Goal: Information Seeking & Learning: Learn about a topic

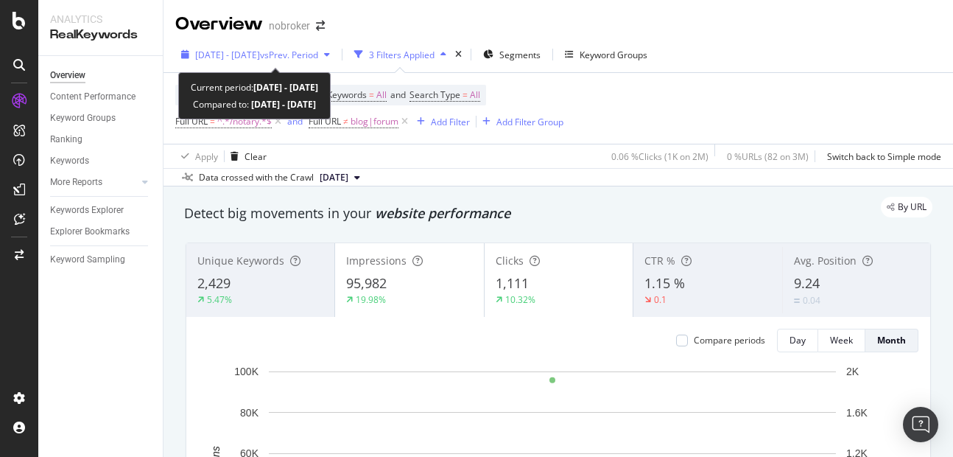
click at [260, 49] on span "[DATE] - [DATE]" at bounding box center [227, 55] width 65 height 13
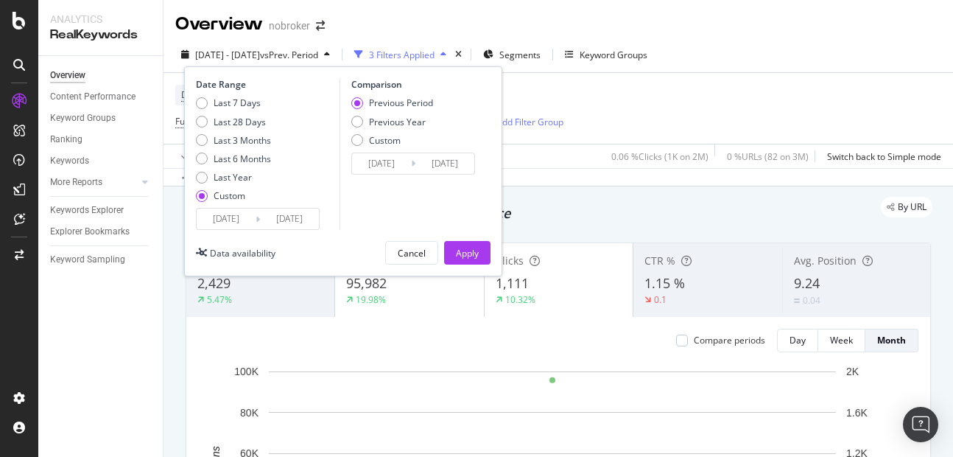
click at [299, 211] on input "[DATE]" at bounding box center [289, 218] width 59 height 21
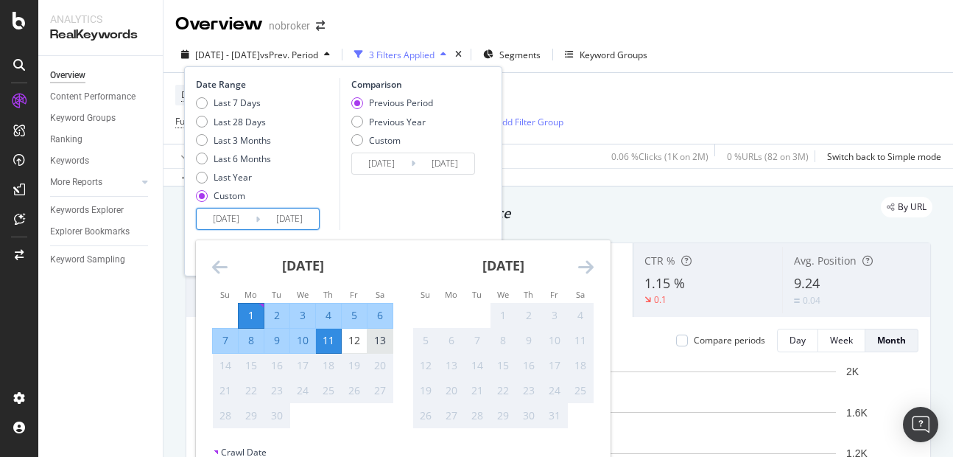
click at [371, 343] on div "13" at bounding box center [379, 340] width 25 height 15
type input "[DATE]"
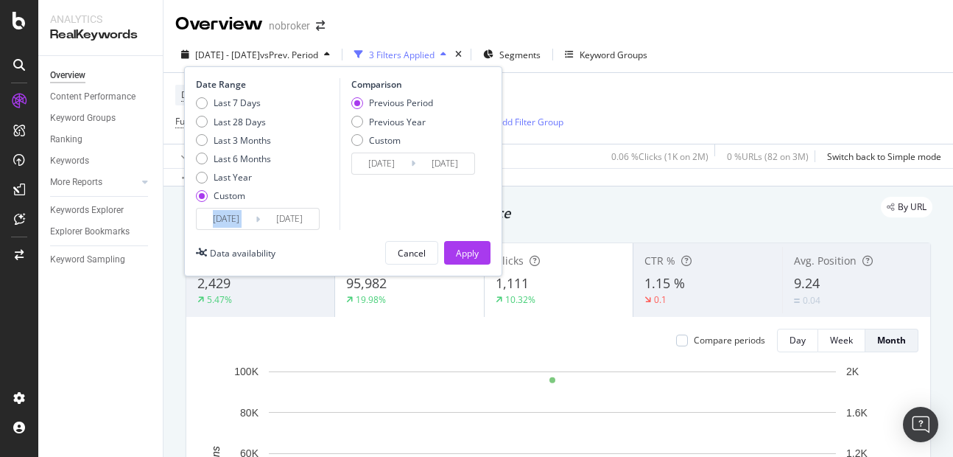
drag, startPoint x: 292, startPoint y: 206, endPoint x: 295, endPoint y: 219, distance: 13.6
click at [295, 219] on div "Date Range Last 7 Days Last 28 Days Last 3 Months Last 6 Months Last Year Custo…" at bounding box center [266, 154] width 140 height 152
click at [295, 219] on input "[DATE]" at bounding box center [289, 218] width 59 height 21
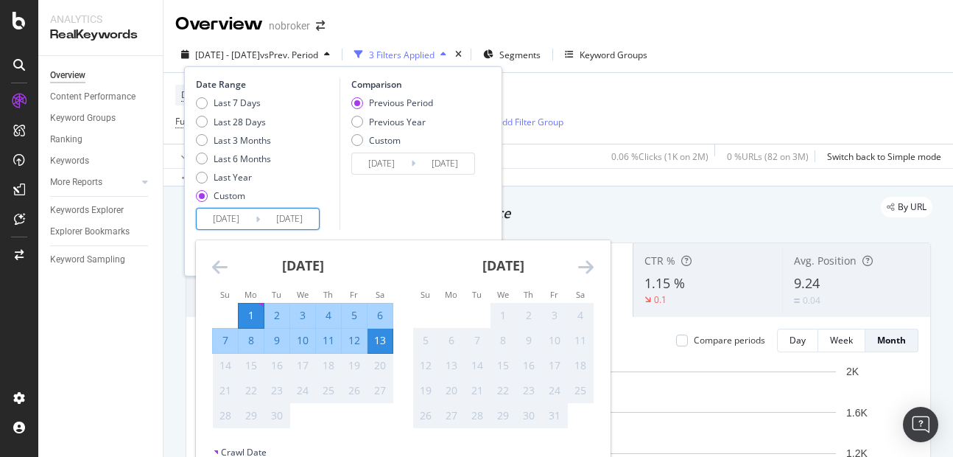
click at [385, 213] on div "Comparison Previous Period Previous Year Custom 2025/08/19 Navigate forward to …" at bounding box center [409, 154] width 140 height 152
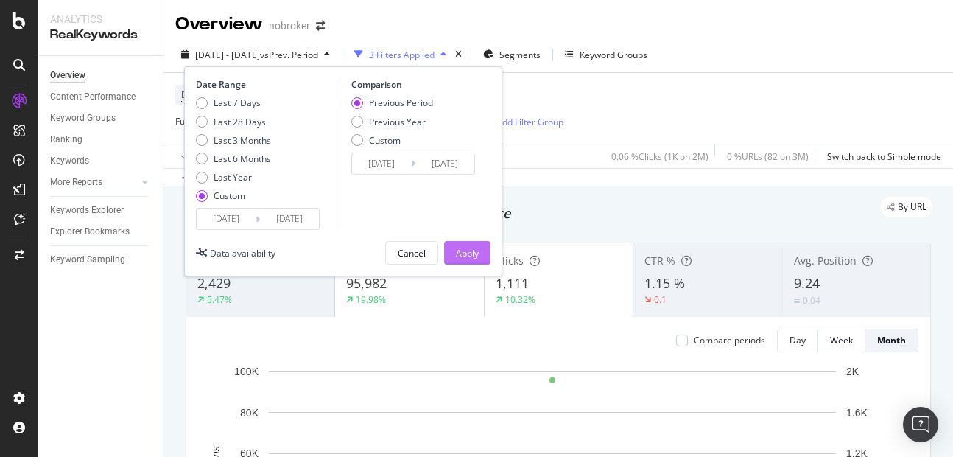
click at [459, 261] on div "Apply" at bounding box center [467, 253] width 23 height 22
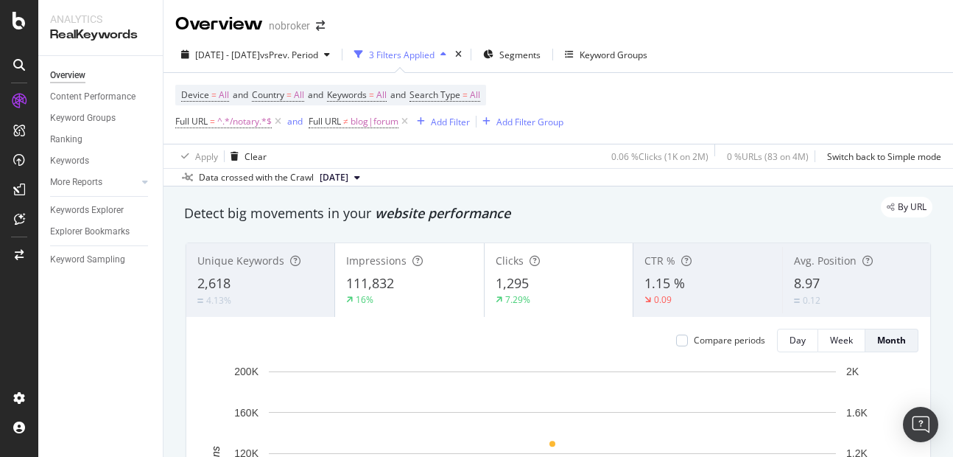
click at [489, 289] on div "Clicks 1,295 7.29%" at bounding box center [559, 280] width 148 height 66
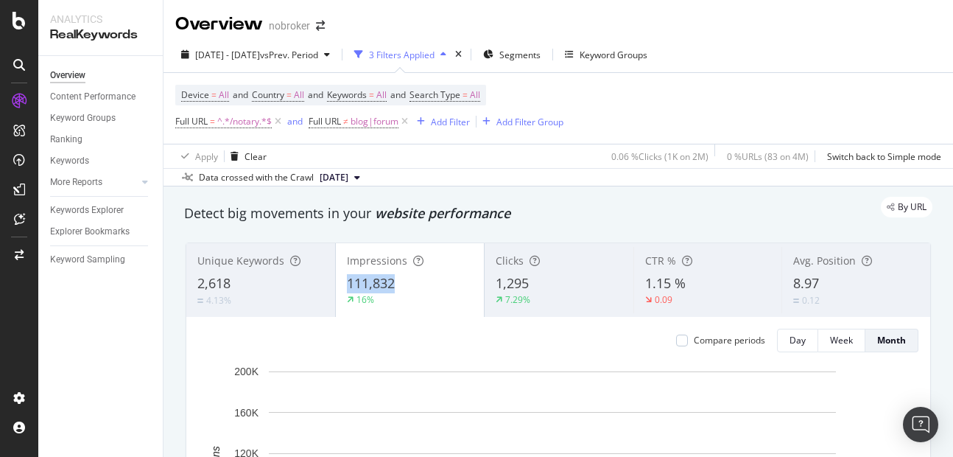
copy span "111,832"
drag, startPoint x: 342, startPoint y: 277, endPoint x: 418, endPoint y: 279, distance: 75.9
click at [418, 279] on div "Impressions 111,832 16%" at bounding box center [410, 280] width 149 height 66
click at [454, 120] on div "Add Filter" at bounding box center [450, 122] width 39 height 13
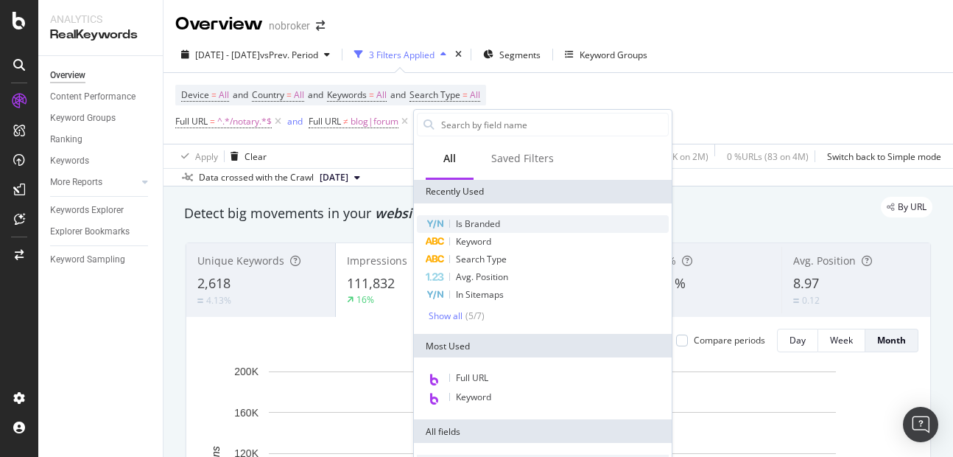
click at [465, 223] on span "Is Branded" at bounding box center [478, 223] width 44 height 13
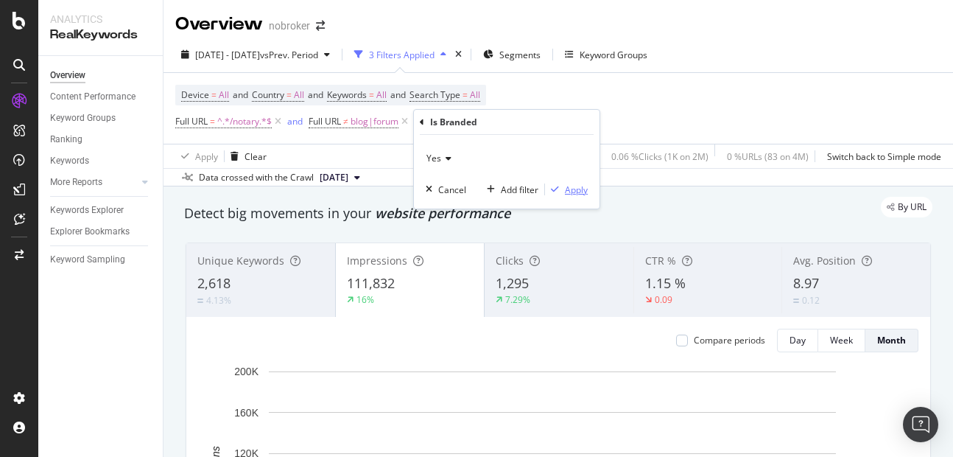
click at [558, 190] on icon "button" at bounding box center [555, 189] width 8 height 9
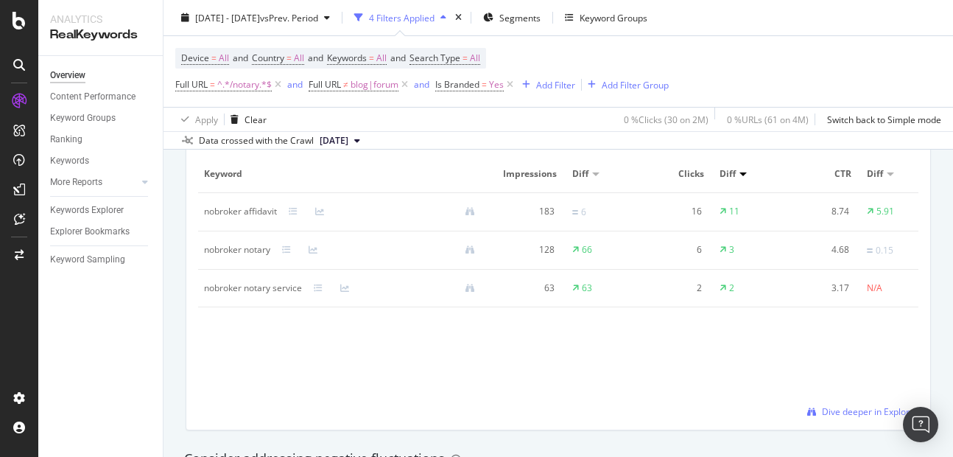
scroll to position [1416, 0]
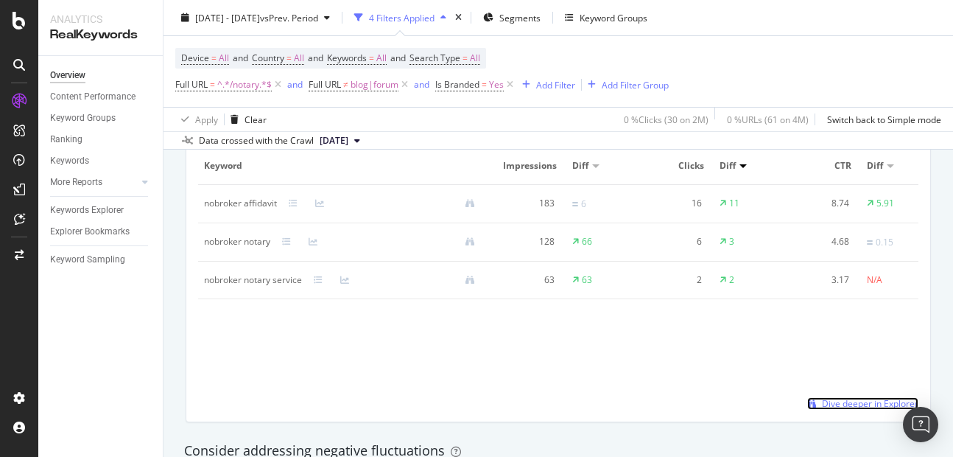
click at [847, 399] on span "Dive deeper in Explorer" at bounding box center [870, 403] width 96 height 13
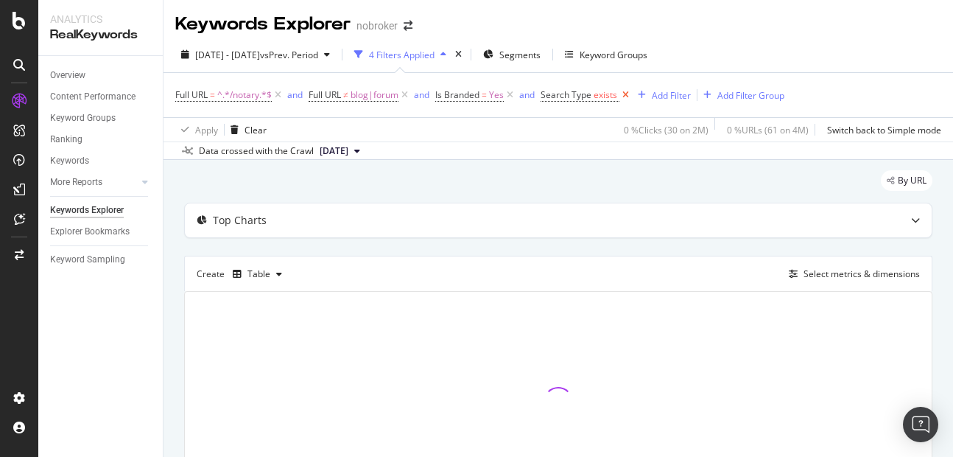
click at [621, 98] on icon at bounding box center [625, 95] width 13 height 15
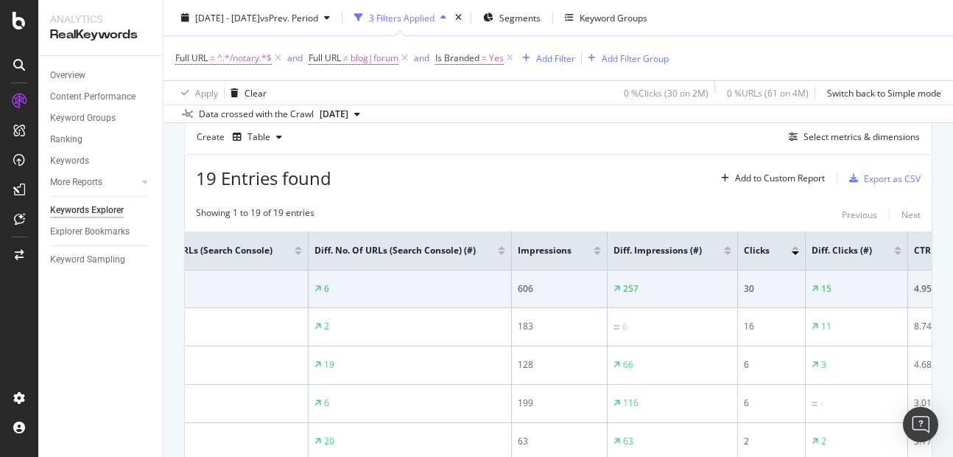
scroll to position [0, 280]
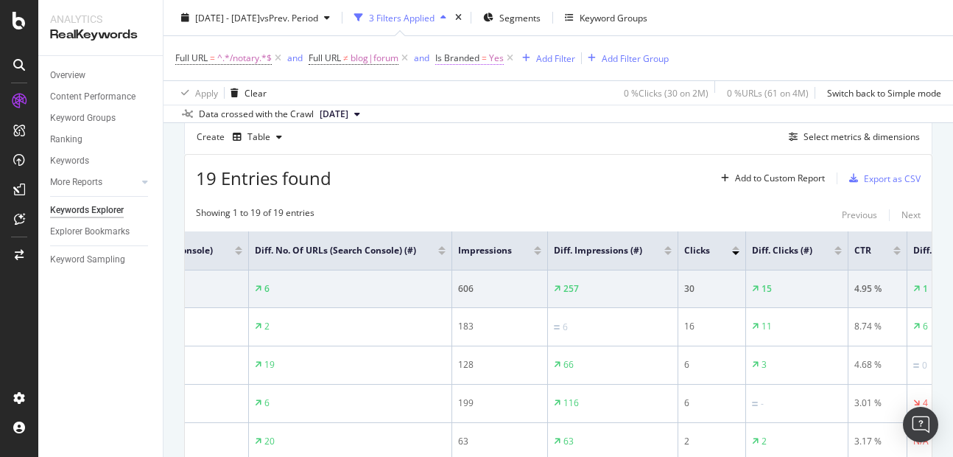
click at [491, 62] on span "Is Branded = Yes" at bounding box center [469, 58] width 68 height 13
click at [456, 93] on span "Yes" at bounding box center [458, 92] width 15 height 13
click at [466, 133] on div "No" at bounding box center [533, 142] width 158 height 19
click at [600, 123] on div "Apply" at bounding box center [601, 124] width 23 height 13
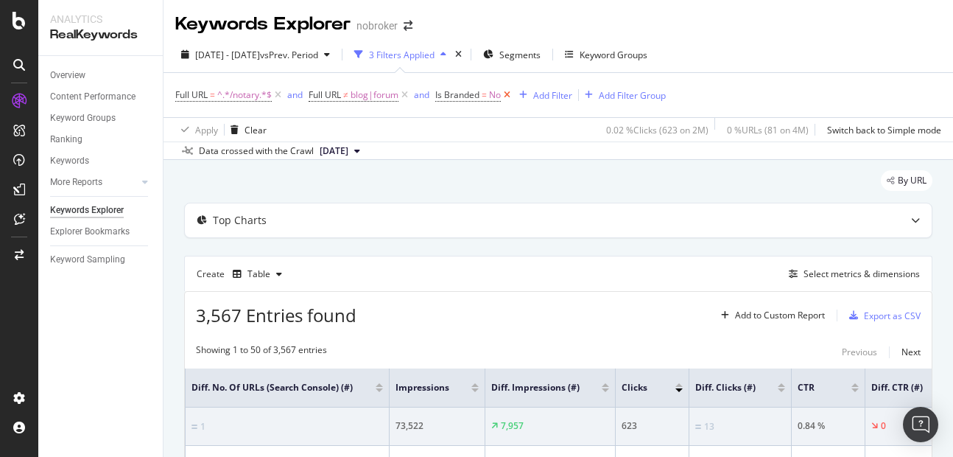
click at [510, 98] on icon at bounding box center [507, 95] width 13 height 15
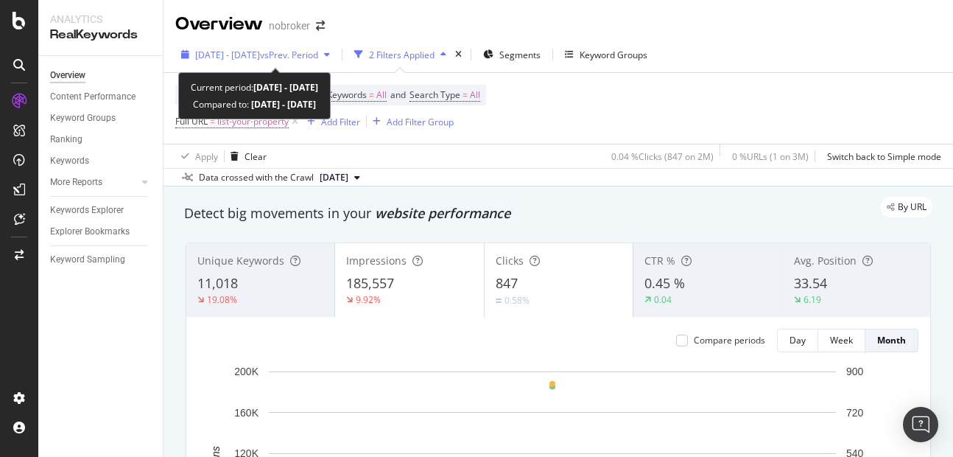
click at [260, 59] on span "[DATE] - [DATE]" at bounding box center [227, 55] width 65 height 13
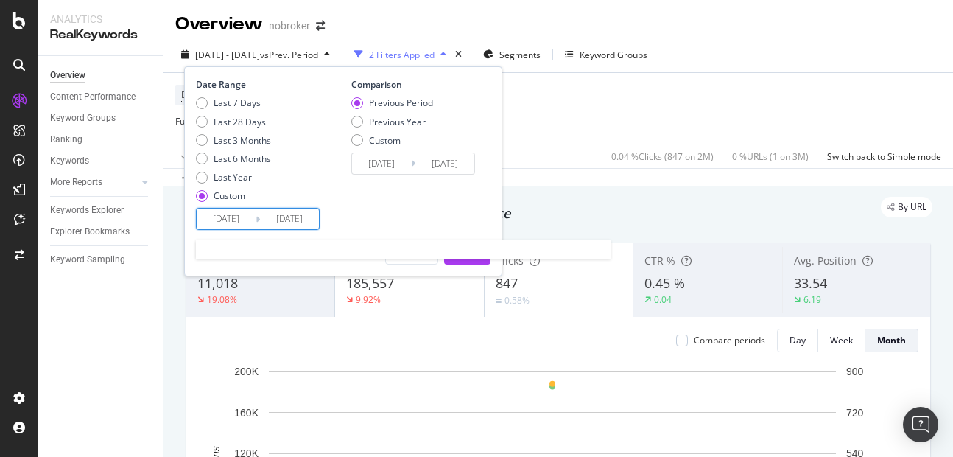
click at [300, 222] on input "2025/09/11" at bounding box center [289, 218] width 59 height 21
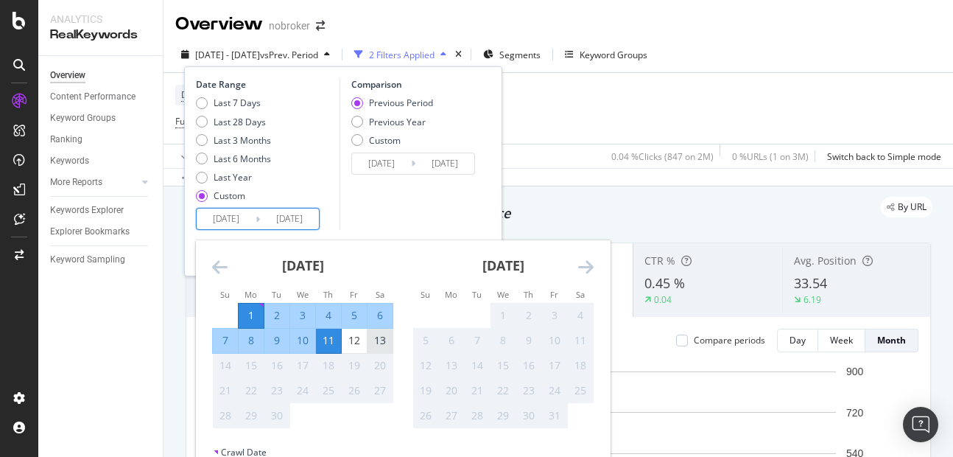
click at [368, 346] on div "13" at bounding box center [379, 340] width 25 height 15
type input "[DATE]"
type input "2025/08/19"
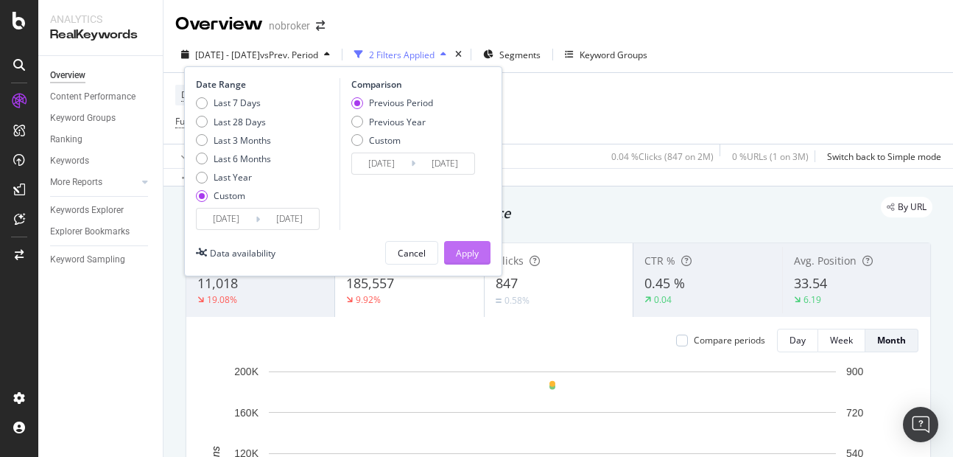
click at [448, 254] on button "Apply" at bounding box center [467, 253] width 46 height 24
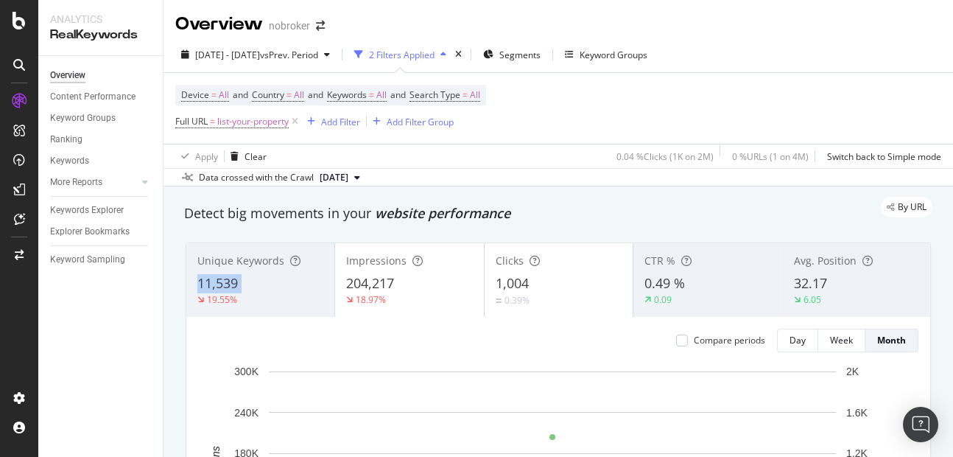
copy div "11,539"
drag, startPoint x: 199, startPoint y: 284, endPoint x: 269, endPoint y: 293, distance: 70.6
click at [269, 293] on div "Unique Keywords 11,539 19.55%" at bounding box center [260, 280] width 148 height 66
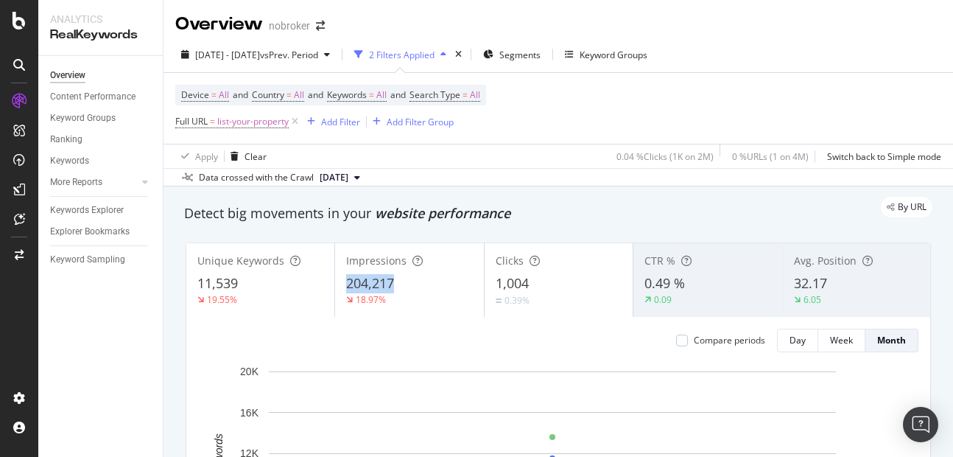
copy span "204,217"
drag, startPoint x: 348, startPoint y: 282, endPoint x: 411, endPoint y: 278, distance: 63.5
click at [411, 278] on div "204,217" at bounding box center [409, 283] width 126 height 19
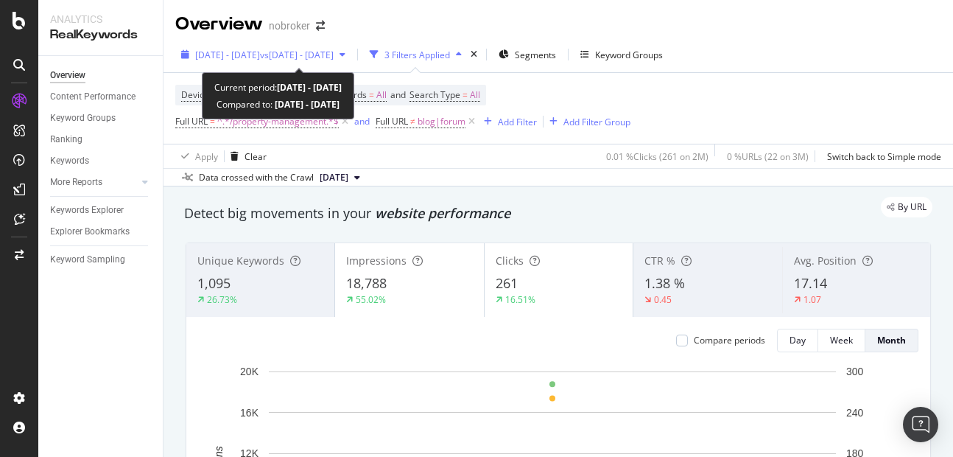
click at [260, 52] on span "[DATE] - [DATE]" at bounding box center [227, 55] width 65 height 13
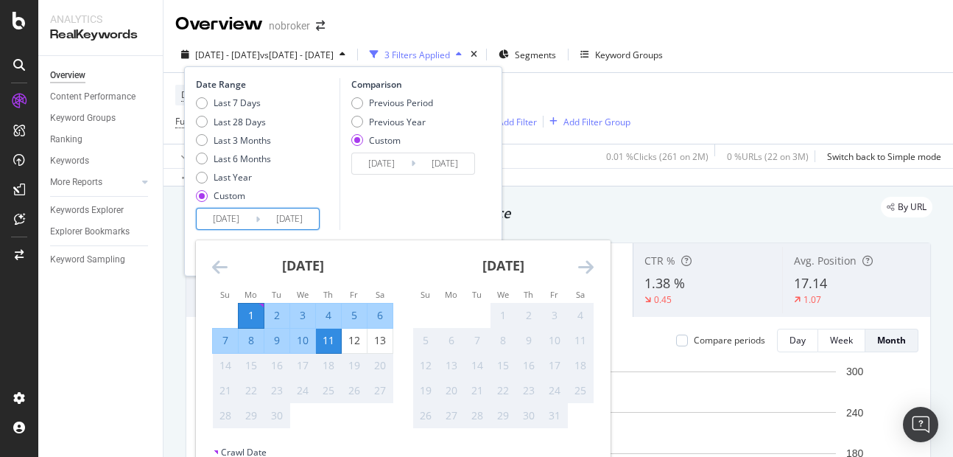
click at [289, 218] on input "[DATE]" at bounding box center [289, 218] width 59 height 21
click at [378, 349] on div "13" at bounding box center [379, 340] width 25 height 24
type input "[DATE]"
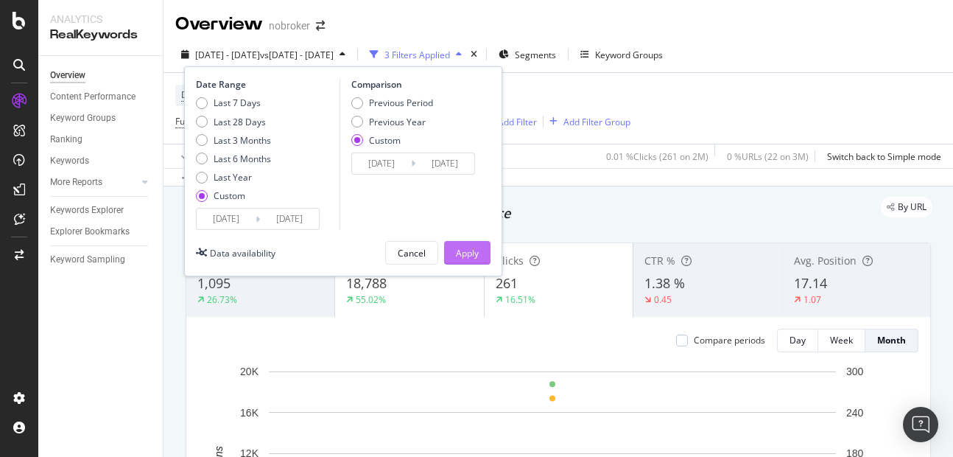
click at [469, 252] on div "Apply" at bounding box center [467, 253] width 23 height 13
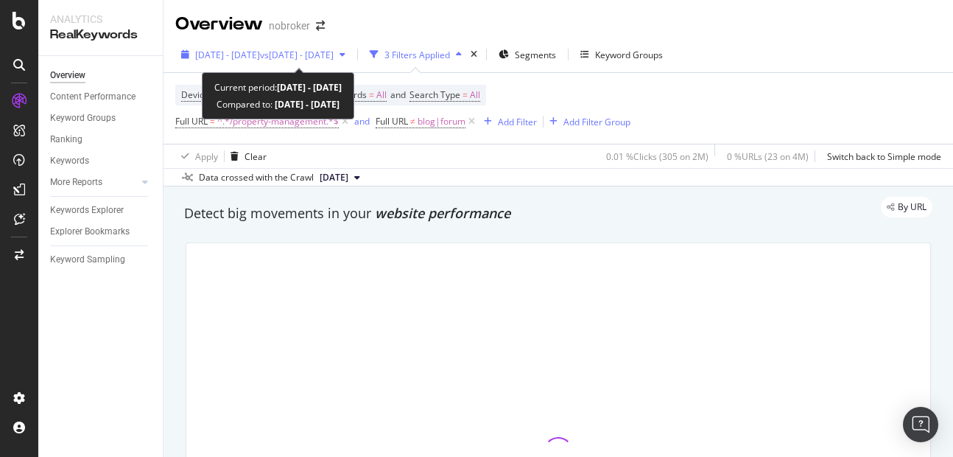
click at [260, 51] on span "[DATE] - [DATE]" at bounding box center [227, 55] width 65 height 13
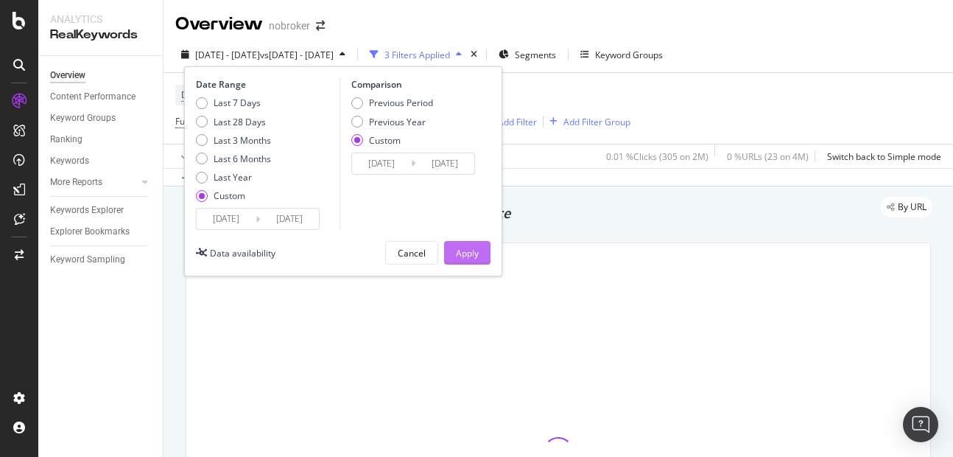
click at [466, 248] on div "Apply" at bounding box center [467, 253] width 23 height 13
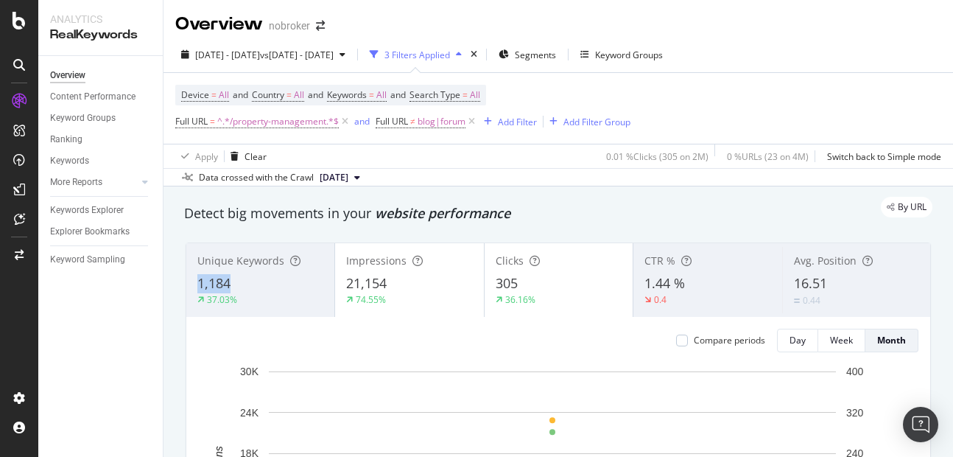
copy span "1,184"
drag, startPoint x: 188, startPoint y: 286, endPoint x: 256, endPoint y: 279, distance: 68.9
click at [256, 279] on div "Unique Keywords 1,184 37.03%" at bounding box center [260, 280] width 148 height 66
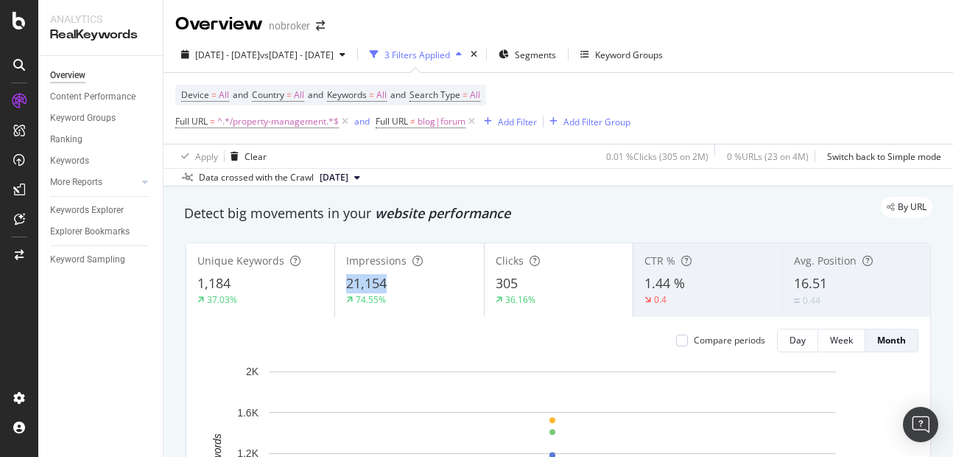
copy span "21,154"
drag, startPoint x: 341, startPoint y: 273, endPoint x: 397, endPoint y: 279, distance: 56.3
click at [397, 279] on div "Impressions 21,154 74.55%" at bounding box center [409, 280] width 148 height 66
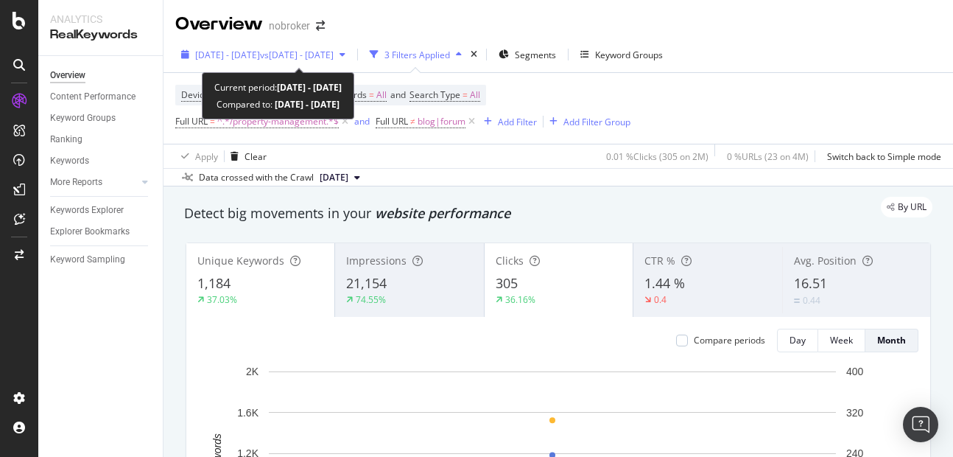
click at [314, 57] on span "vs 2025 Aug. 1st - Aug. 9th" at bounding box center [297, 55] width 74 height 13
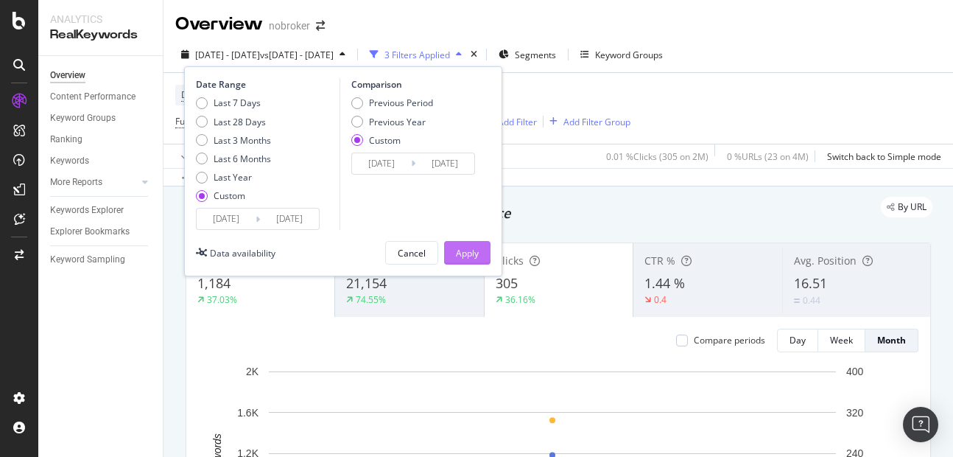
click at [466, 258] on div "Apply" at bounding box center [467, 253] width 23 height 13
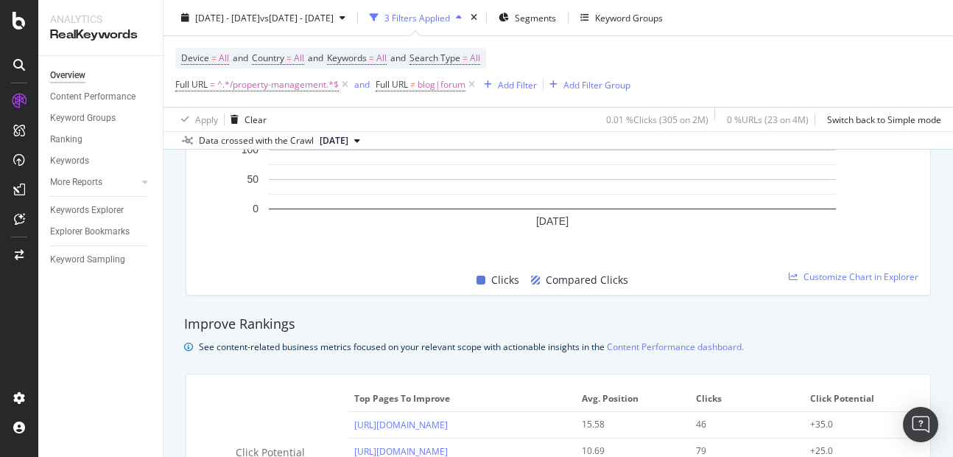
scroll to position [820, 0]
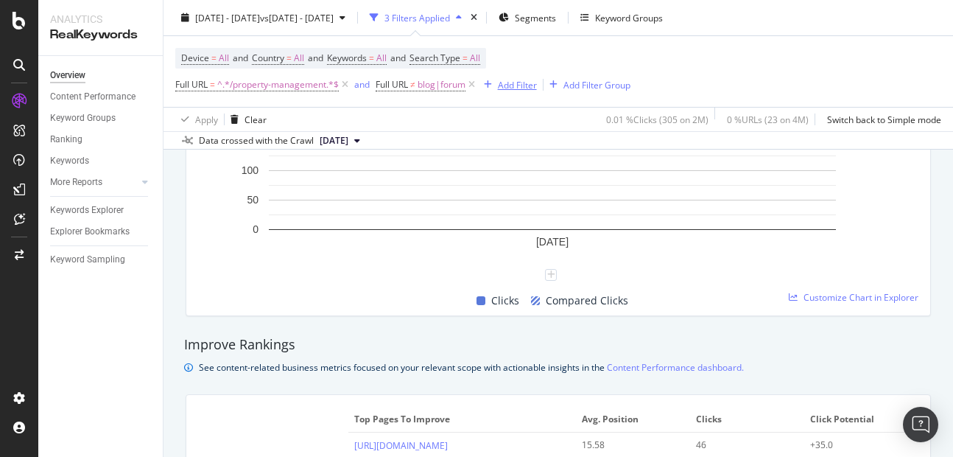
click at [509, 88] on div "Add Filter" at bounding box center [517, 84] width 39 height 13
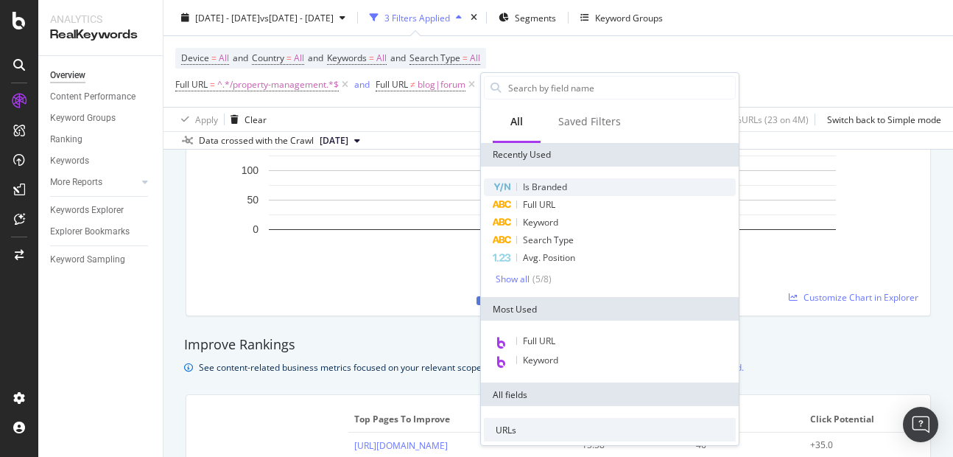
click at [543, 187] on span "Is Branded" at bounding box center [545, 186] width 44 height 13
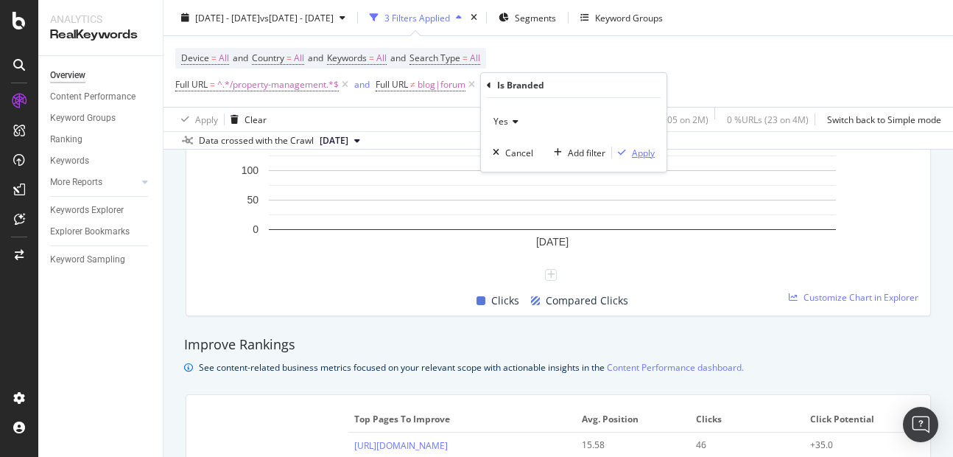
click at [634, 156] on div "Apply" at bounding box center [643, 153] width 23 height 13
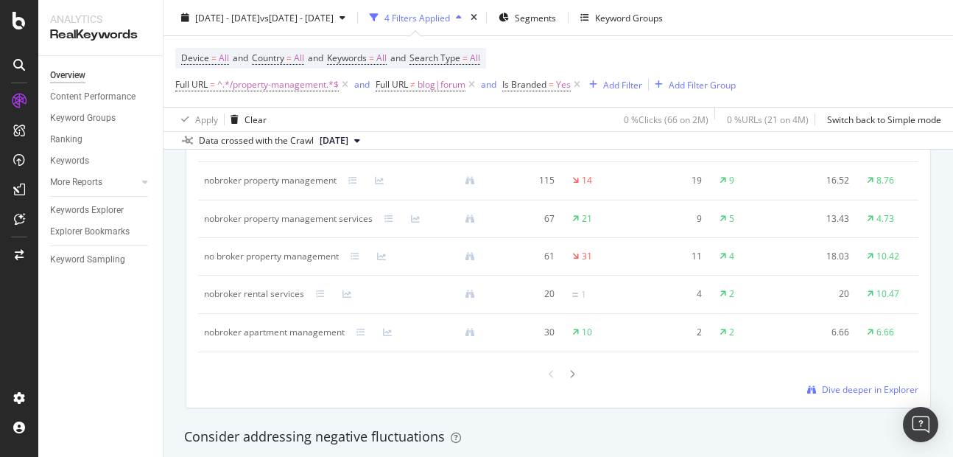
scroll to position [1444, 0]
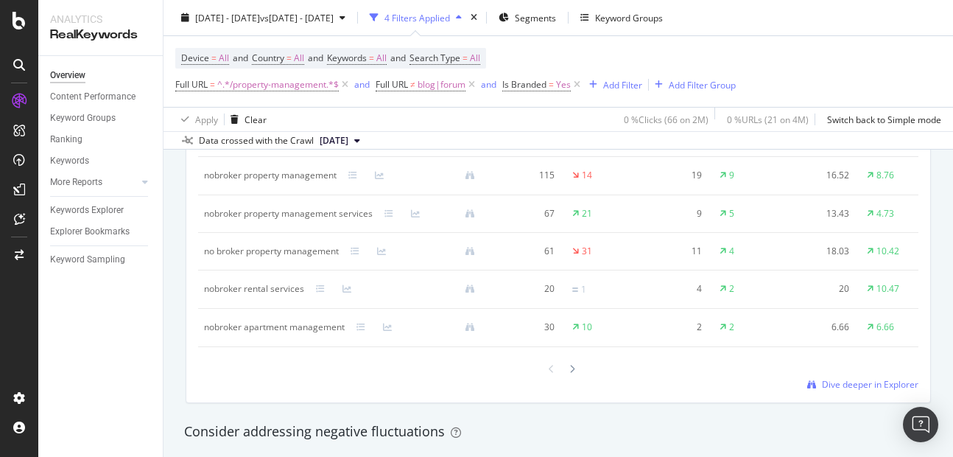
click at [856, 378] on div at bounding box center [558, 369] width 720 height 20
click at [830, 390] on span "Dive deeper in Explorer" at bounding box center [870, 384] width 96 height 13
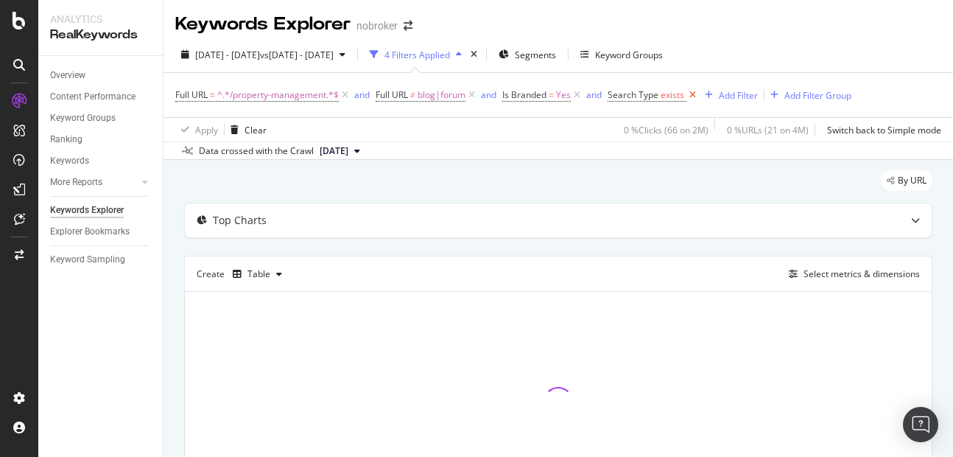
click at [694, 101] on icon at bounding box center [692, 95] width 13 height 15
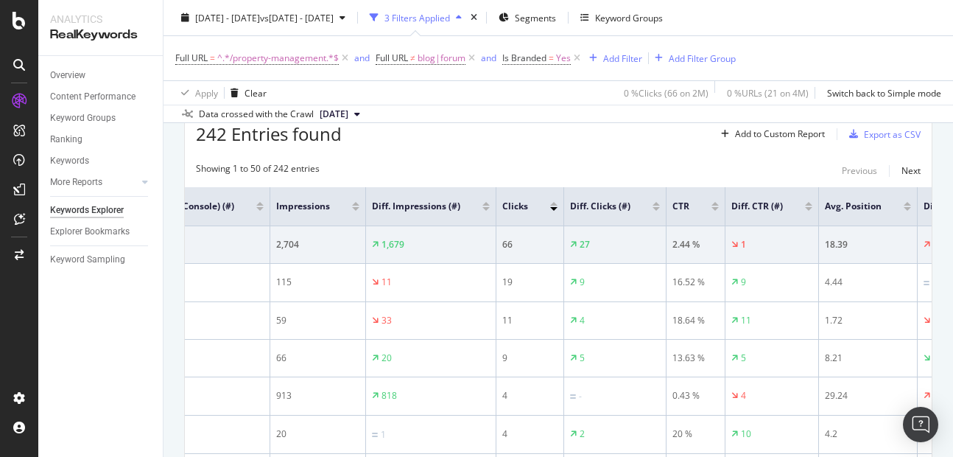
scroll to position [0, 536]
click at [562, 51] on span "Yes" at bounding box center [563, 58] width 15 height 21
click at [530, 99] on div "Yes" at bounding box center [598, 93] width 162 height 24
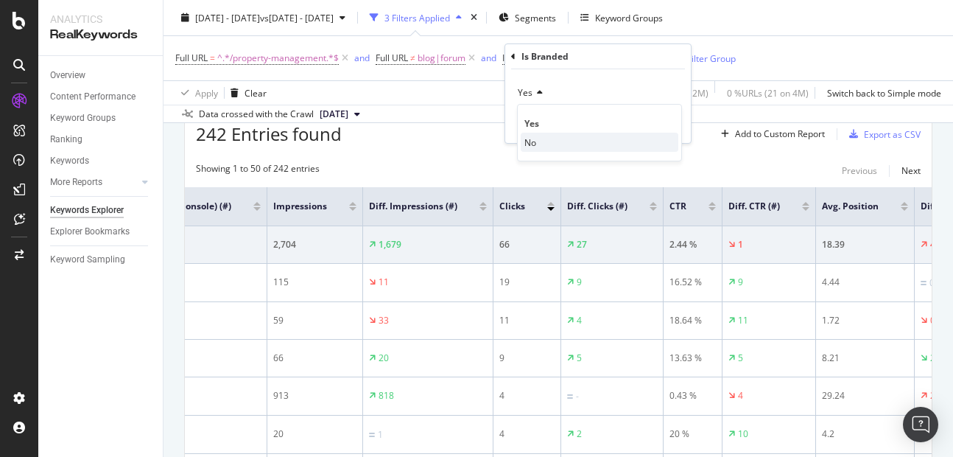
click at [532, 138] on span "No" at bounding box center [530, 142] width 12 height 13
click at [658, 122] on div "Apply" at bounding box center [667, 124] width 23 height 13
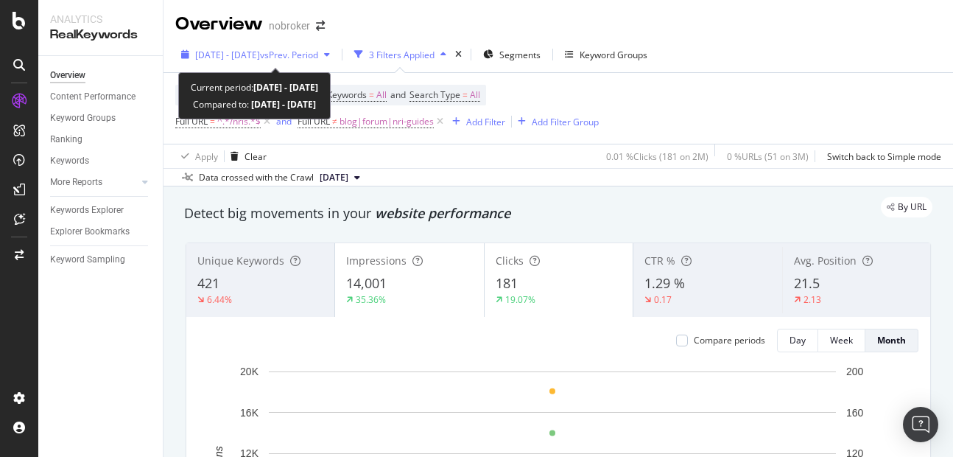
click at [260, 60] on span "[DATE] - [DATE]" at bounding box center [227, 55] width 65 height 13
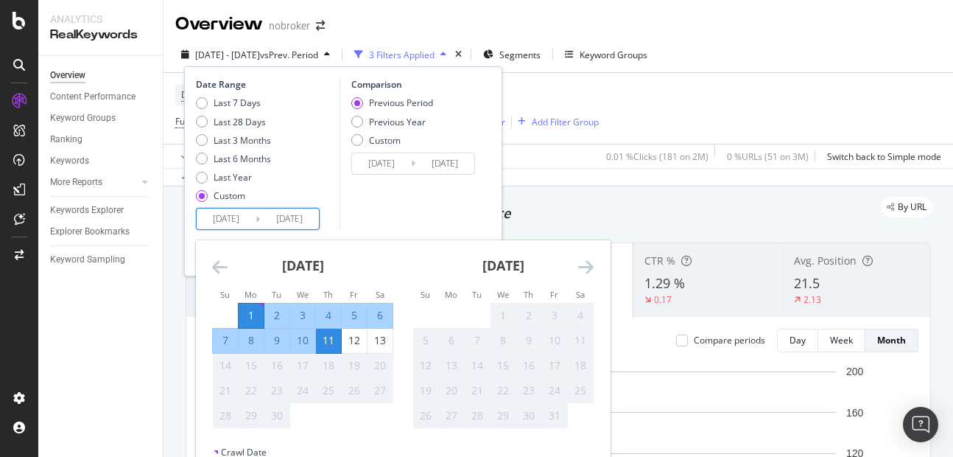
click at [293, 224] on input "[DATE]" at bounding box center [289, 218] width 59 height 21
click at [387, 351] on div "13" at bounding box center [379, 340] width 25 height 24
type input "[DATE]"
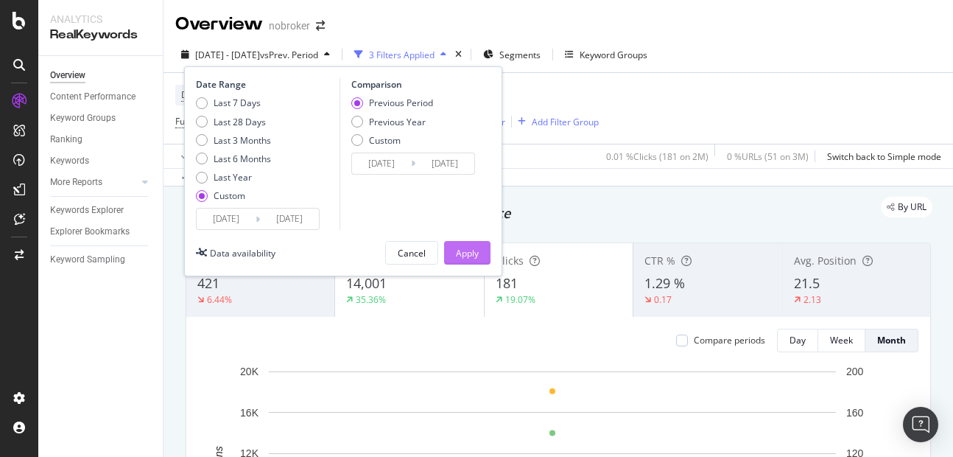
click at [471, 255] on div "Apply" at bounding box center [467, 253] width 23 height 13
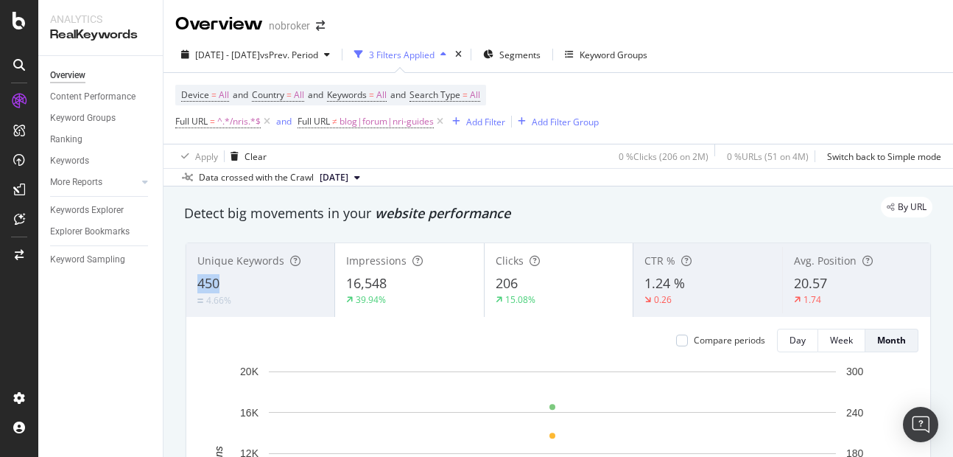
copy span "450"
drag, startPoint x: 197, startPoint y: 279, endPoint x: 234, endPoint y: 281, distance: 36.9
click at [234, 281] on div "450" at bounding box center [260, 283] width 126 height 19
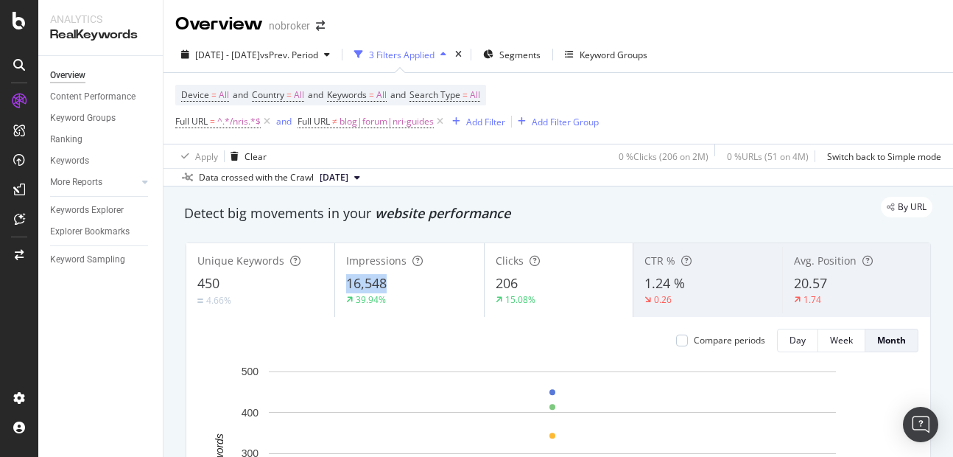
copy span "16,548"
drag, startPoint x: 343, startPoint y: 285, endPoint x: 404, endPoint y: 285, distance: 61.1
click at [404, 285] on div "Impressions 16,548 39.94%" at bounding box center [409, 280] width 148 height 66
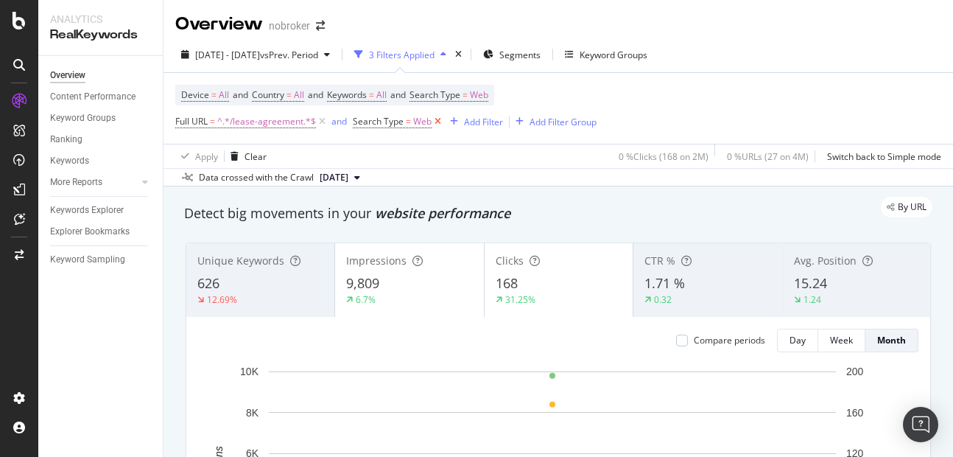
click at [437, 125] on icon at bounding box center [438, 121] width 13 height 15
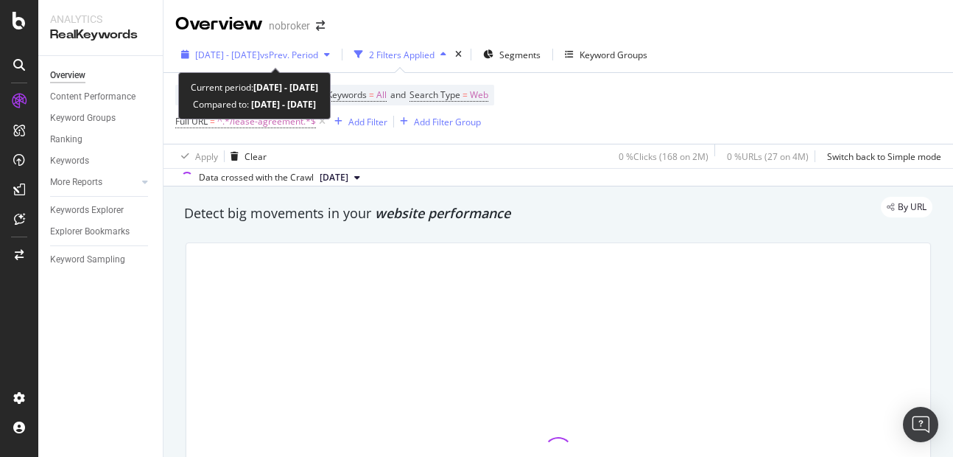
click at [256, 56] on span "[DATE] - [DATE]" at bounding box center [227, 55] width 65 height 13
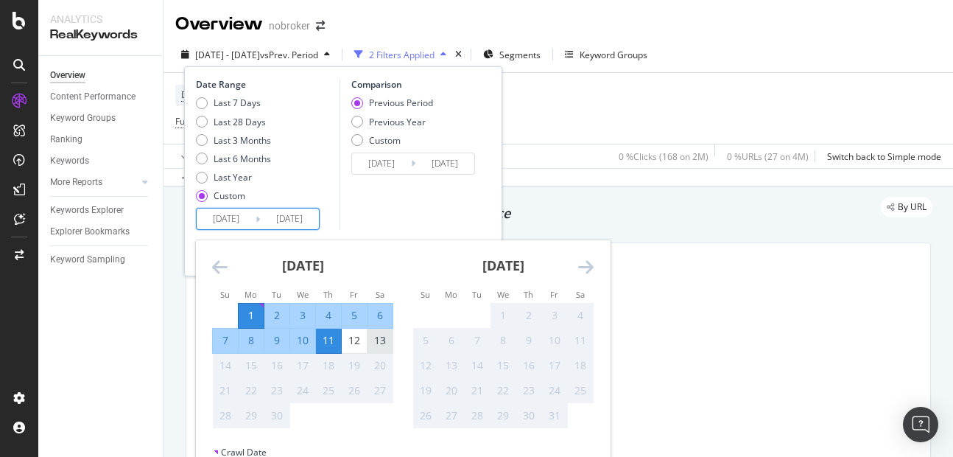
drag, startPoint x: 293, startPoint y: 216, endPoint x: 377, endPoint y: 340, distance: 150.1
click at [320, 230] on div "[DATE] Navigate forward to interact with the calendar and select a date. Press …" at bounding box center [258, 219] width 124 height 22
click at [377, 340] on div "13" at bounding box center [379, 340] width 25 height 15
type input "[DATE]"
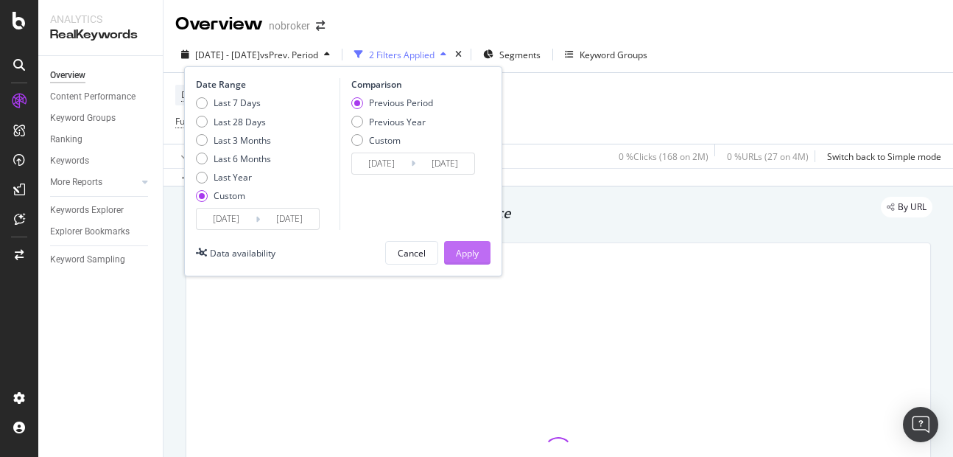
click at [462, 245] on div "Apply" at bounding box center [467, 253] width 23 height 22
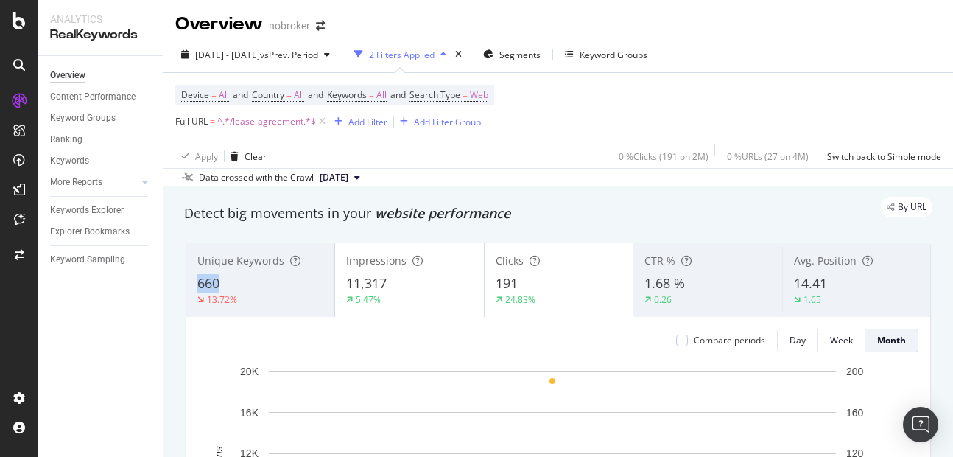
copy span "660"
drag, startPoint x: 193, startPoint y: 279, endPoint x: 225, endPoint y: 281, distance: 32.4
click at [225, 281] on div "Unique Keywords 660 13.72%" at bounding box center [260, 280] width 148 height 66
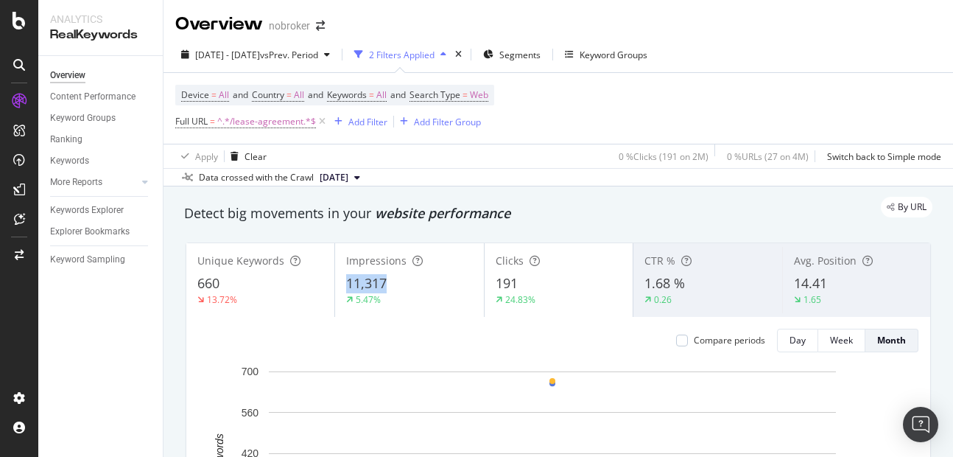
copy span "11,317"
drag, startPoint x: 342, startPoint y: 280, endPoint x: 406, endPoint y: 279, distance: 64.1
click at [406, 279] on div "Impressions 11,317 5.47%" at bounding box center [409, 280] width 148 height 66
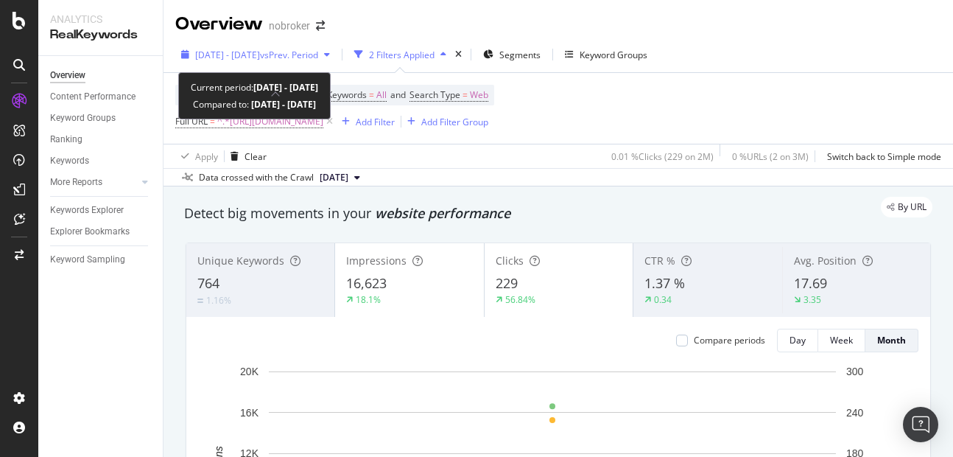
click at [260, 54] on span "[DATE] - [DATE]" at bounding box center [227, 55] width 65 height 13
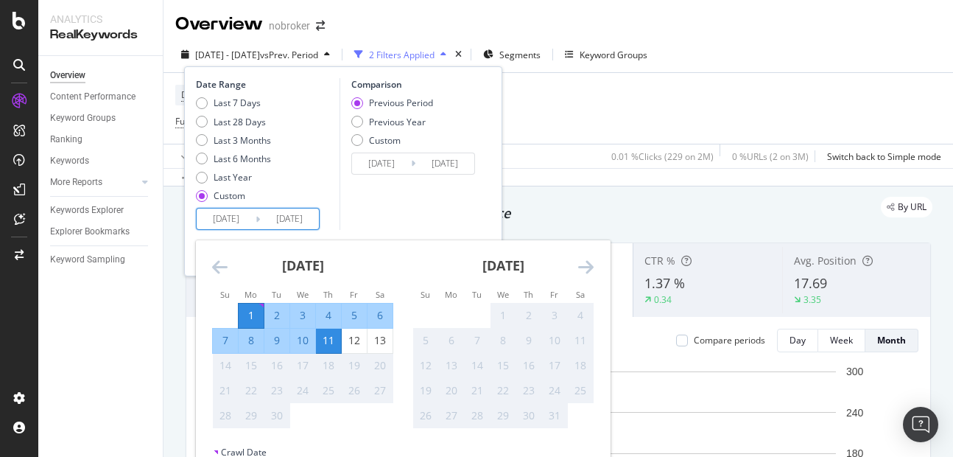
click at [289, 213] on input "[DATE]" at bounding box center [289, 218] width 59 height 21
click at [368, 336] on div "13" at bounding box center [379, 340] width 25 height 15
type input "[DATE]"
type input "2025/08/19"
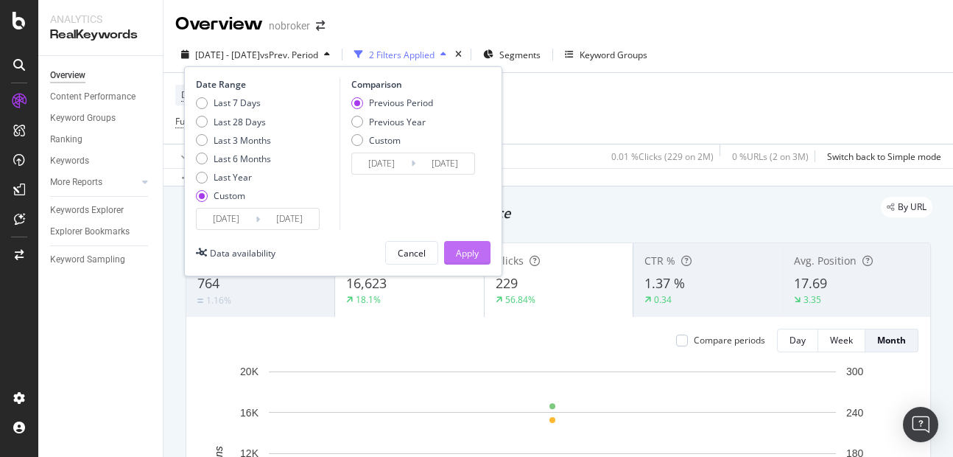
click at [461, 248] on div "Apply" at bounding box center [467, 253] width 23 height 13
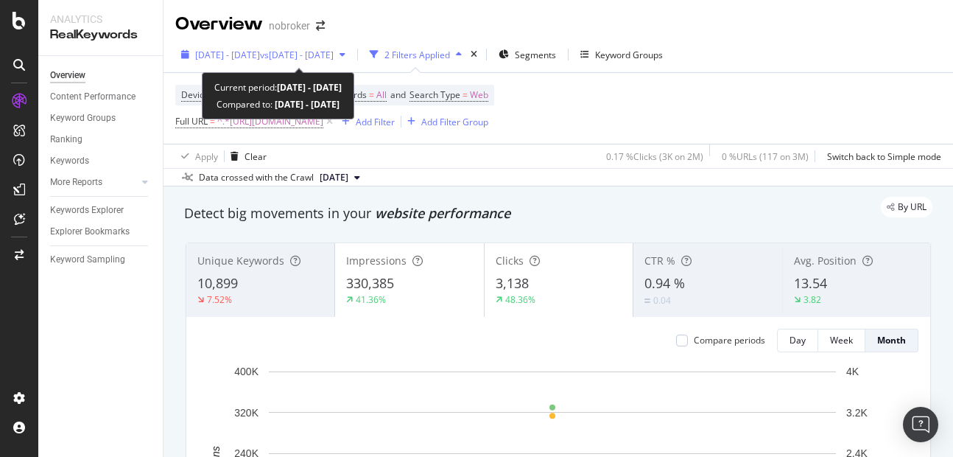
click at [244, 51] on span "[DATE] - [DATE]" at bounding box center [227, 55] width 65 height 13
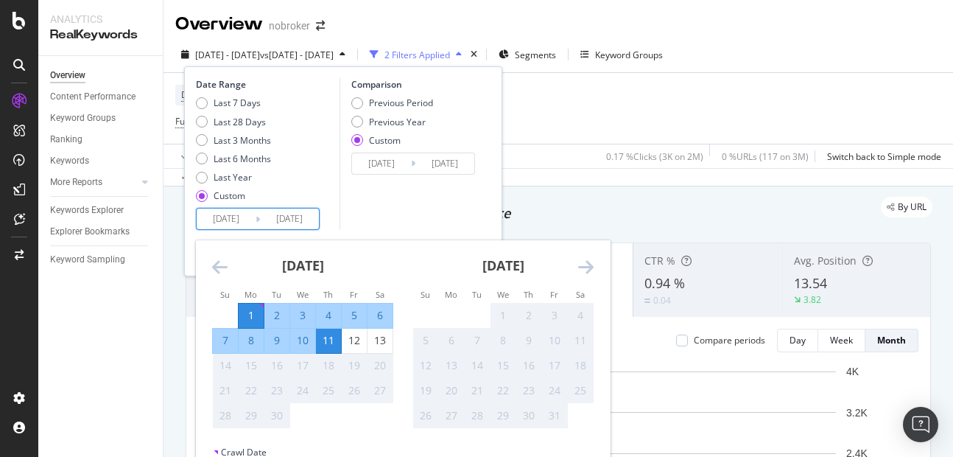
click at [285, 222] on input "[DATE]" at bounding box center [289, 218] width 59 height 21
click at [376, 339] on div "13" at bounding box center [379, 340] width 25 height 15
type input "[DATE]"
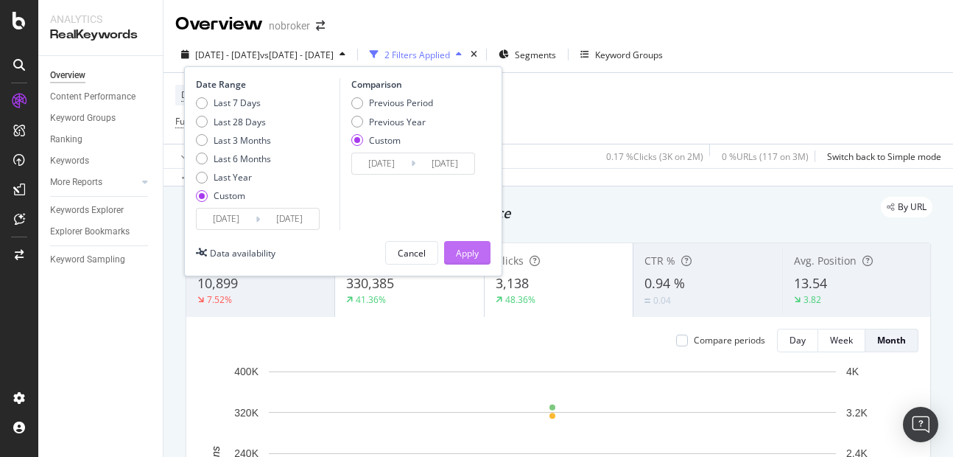
click at [473, 257] on div "Apply" at bounding box center [467, 253] width 23 height 13
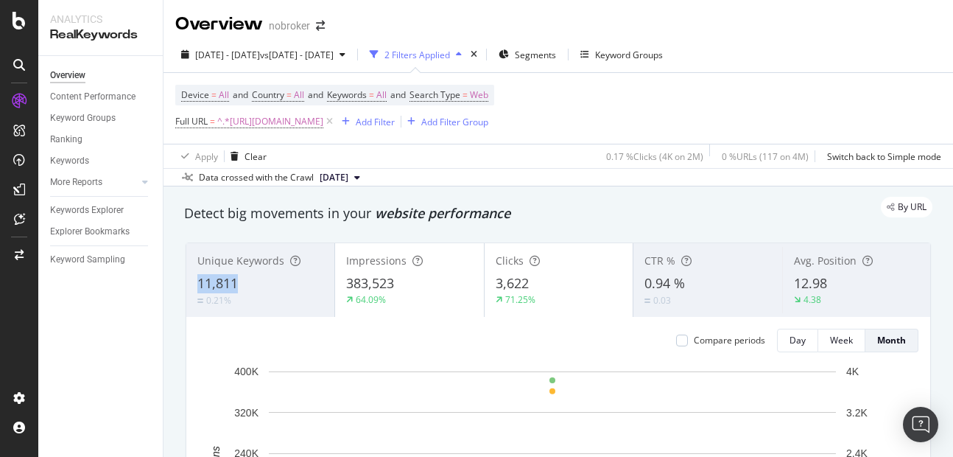
copy span "11,811"
drag, startPoint x: 198, startPoint y: 281, endPoint x: 256, endPoint y: 277, distance: 57.6
click at [256, 277] on div "11,811" at bounding box center [260, 283] width 126 height 19
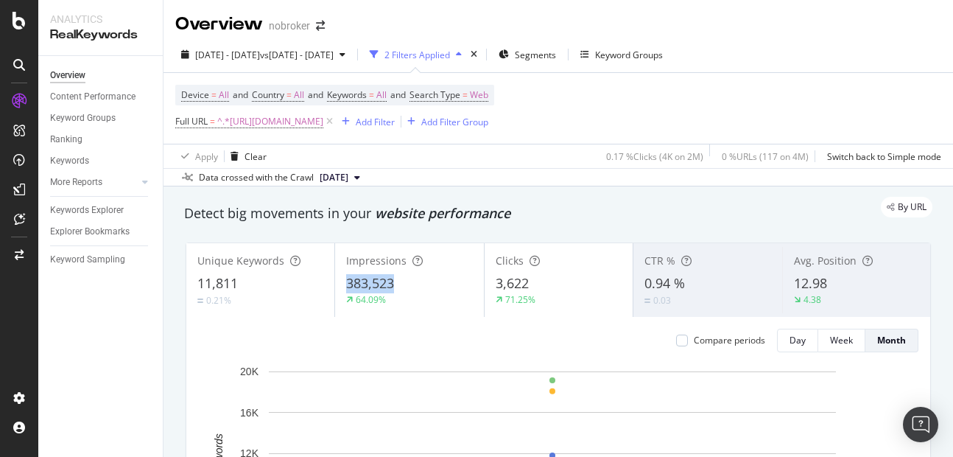
copy span "383,523"
drag, startPoint x: 342, startPoint y: 274, endPoint x: 406, endPoint y: 285, distance: 65.0
click at [406, 285] on div "Impressions 383,523 64.09%" at bounding box center [409, 280] width 148 height 66
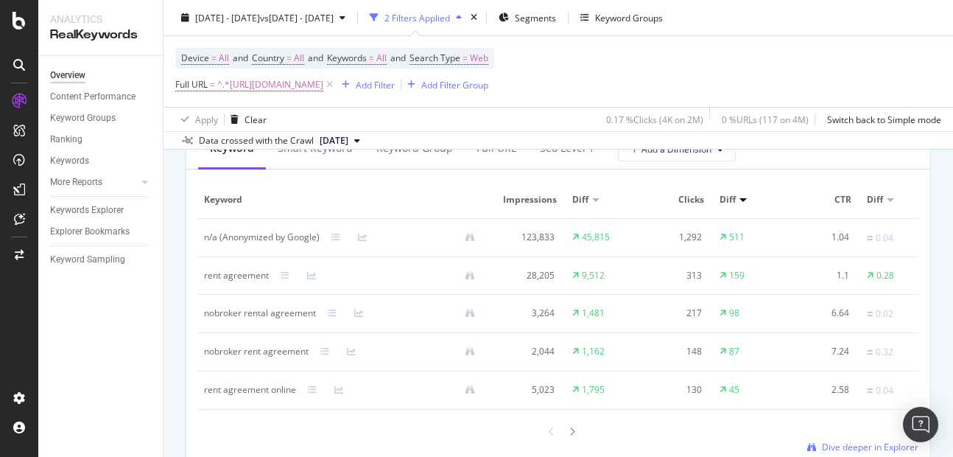
scroll to position [1423, 0]
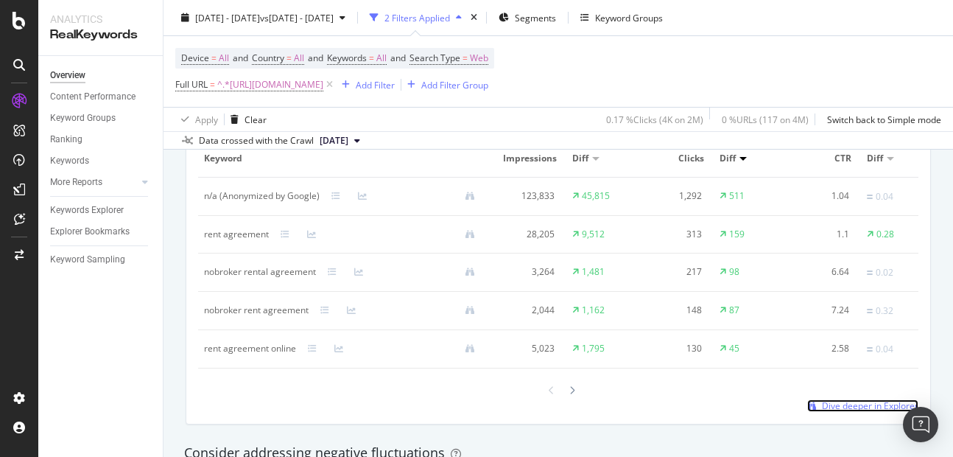
click at [822, 412] on span "Dive deeper in Explorer" at bounding box center [870, 405] width 96 height 13
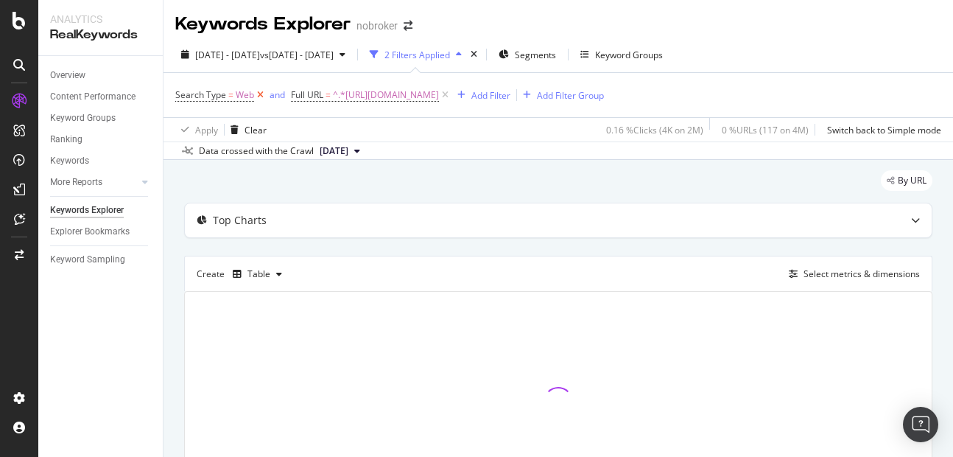
click at [255, 96] on icon at bounding box center [260, 95] width 13 height 15
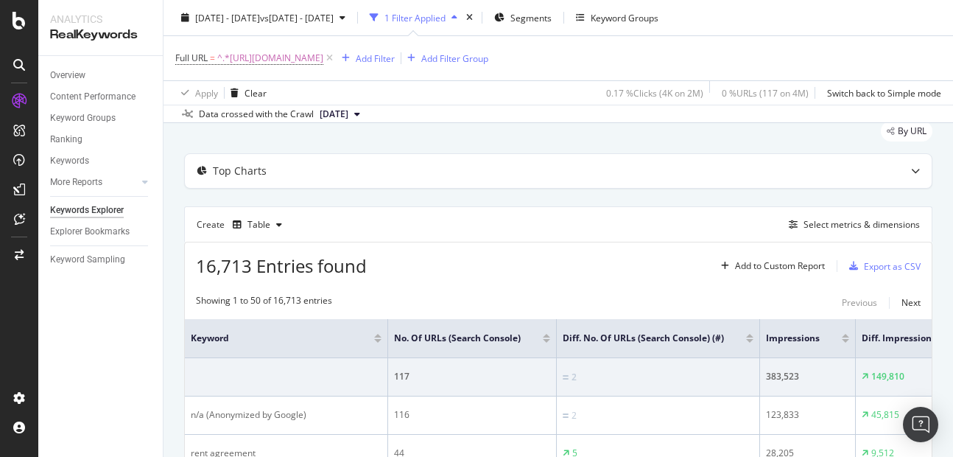
scroll to position [44, 0]
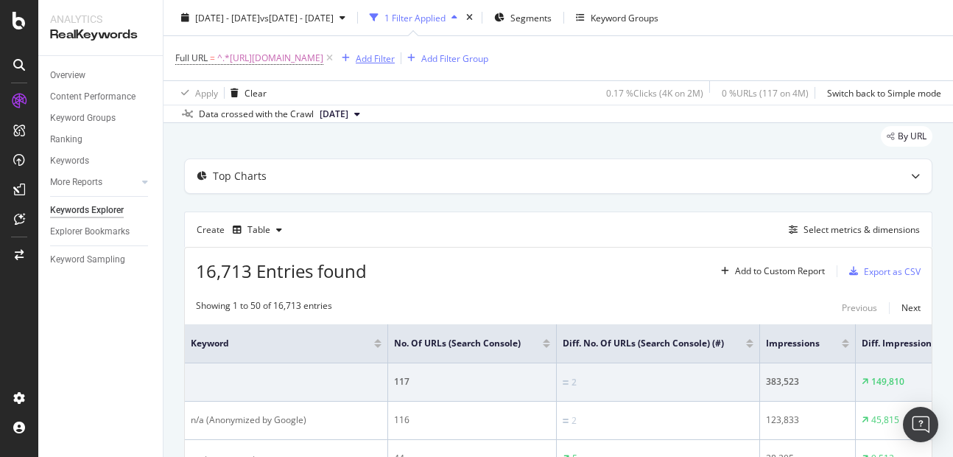
click at [395, 63] on div "Add Filter" at bounding box center [375, 58] width 39 height 13
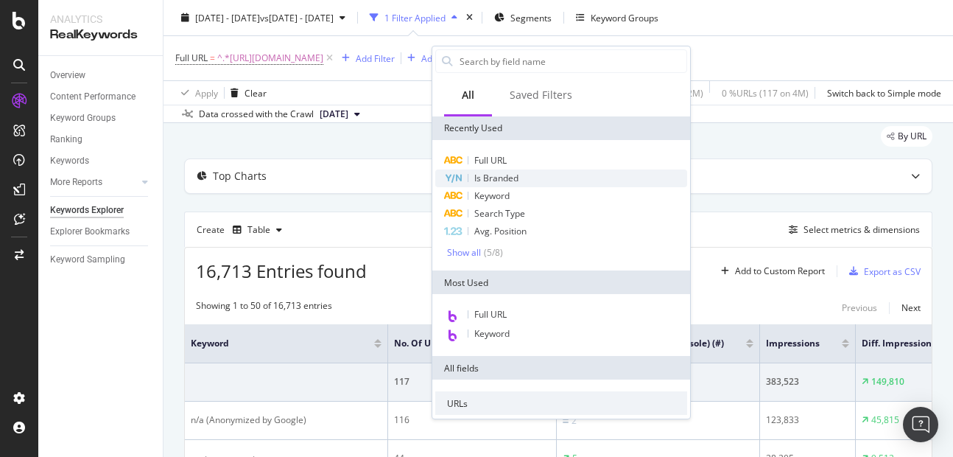
click at [495, 183] on span "Is Branded" at bounding box center [496, 178] width 44 height 13
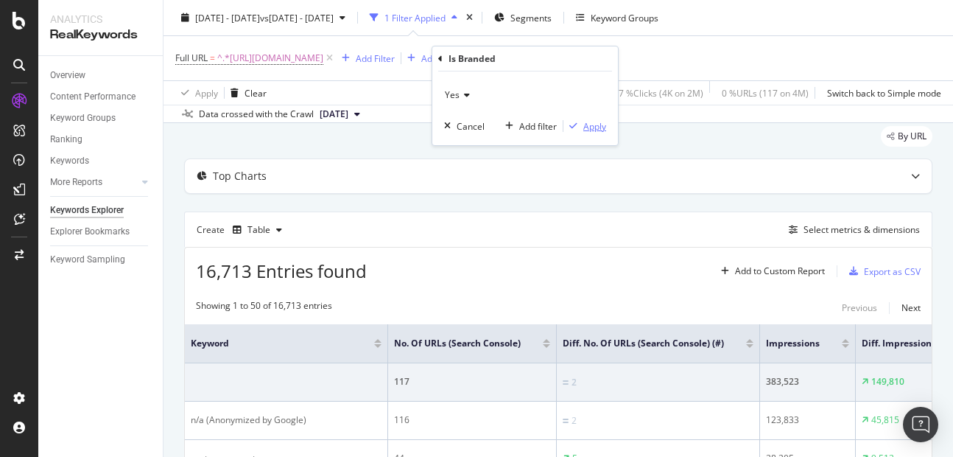
click at [582, 127] on div "button" at bounding box center [573, 126] width 20 height 9
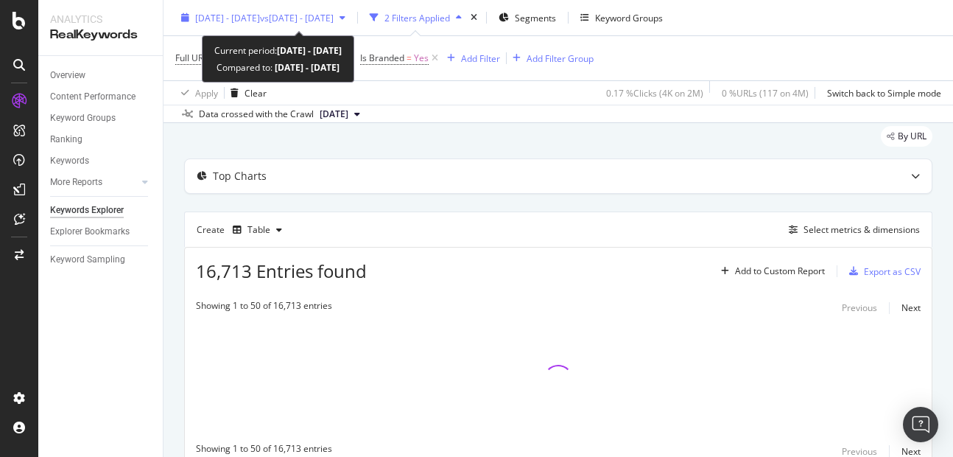
click at [260, 21] on span "[DATE] - [DATE]" at bounding box center [227, 17] width 65 height 13
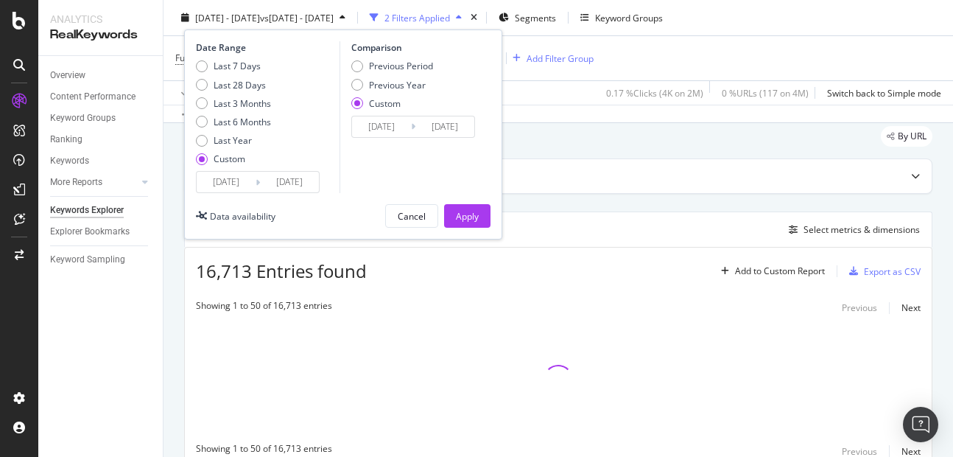
click at [375, 124] on input "[DATE]" at bounding box center [381, 126] width 59 height 21
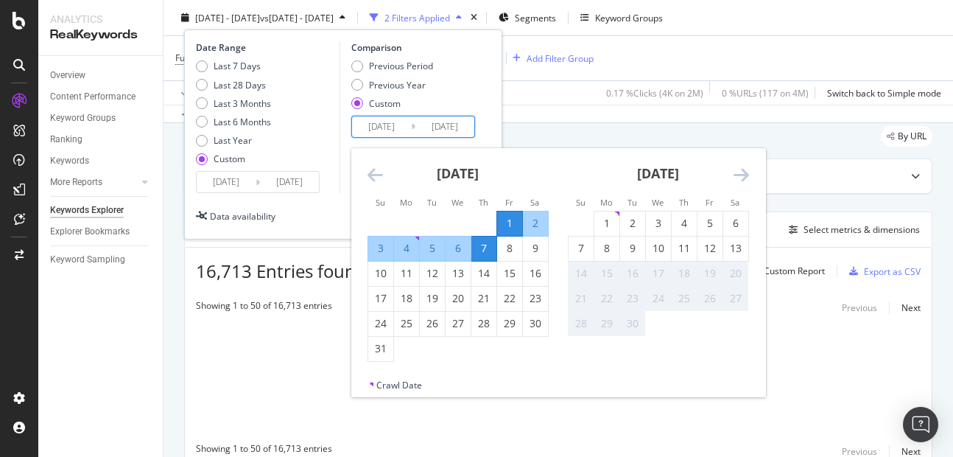
click at [509, 219] on div "1" at bounding box center [509, 223] width 25 height 15
click at [457, 274] on div "13" at bounding box center [458, 273] width 25 height 15
type input "[DATE]"
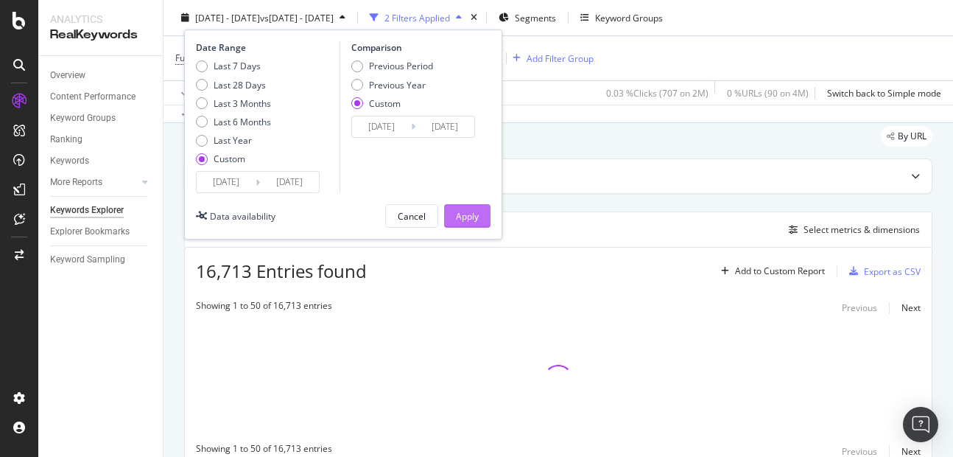
click at [478, 218] on div "Apply" at bounding box center [467, 215] width 23 height 13
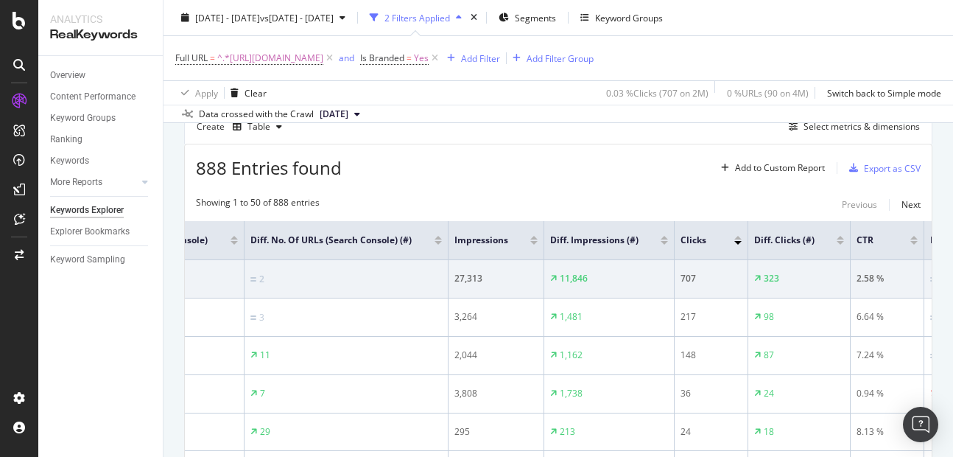
scroll to position [0, 337]
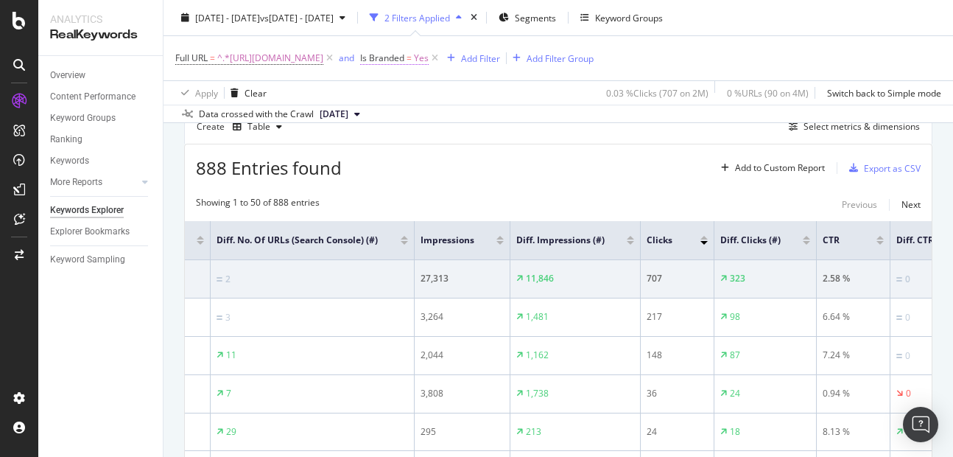
click at [429, 57] on span "Yes" at bounding box center [421, 58] width 15 height 21
click at [481, 97] on span "Yes" at bounding box center [477, 92] width 15 height 13
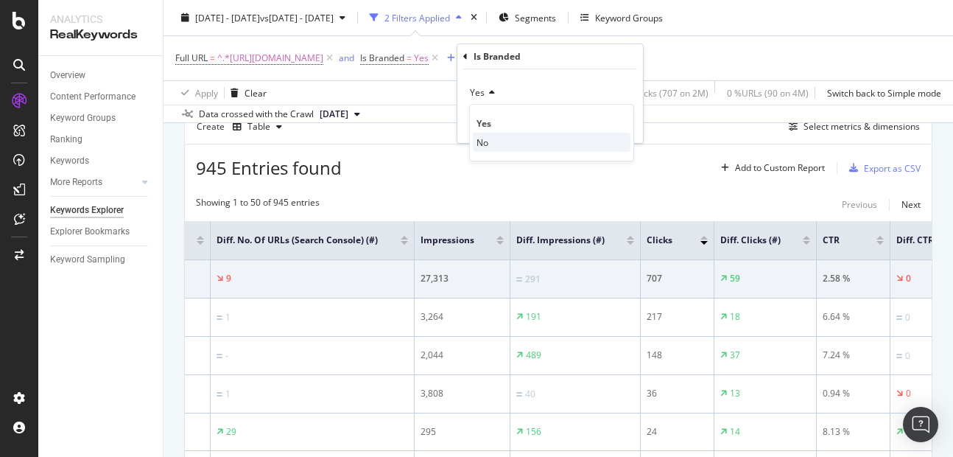
click at [488, 142] on span "No" at bounding box center [482, 142] width 12 height 13
click at [608, 120] on div "Apply" at bounding box center [619, 124] width 23 height 13
